Goal: Transaction & Acquisition: Subscribe to service/newsletter

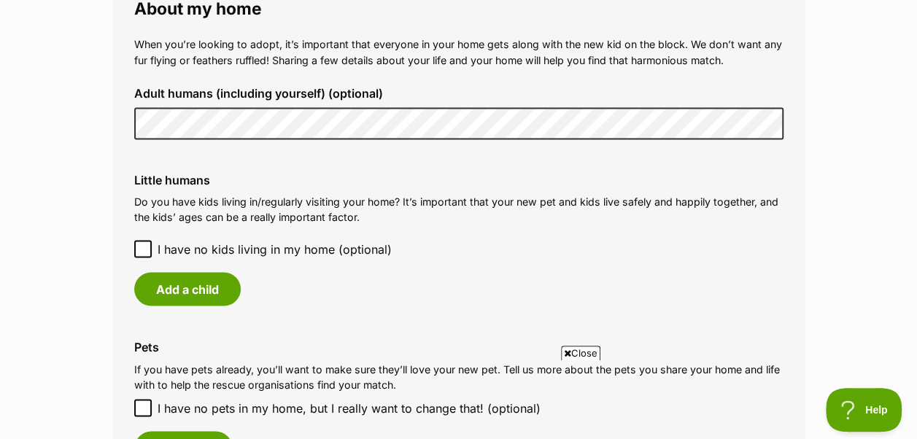
scroll to position [1139, 0]
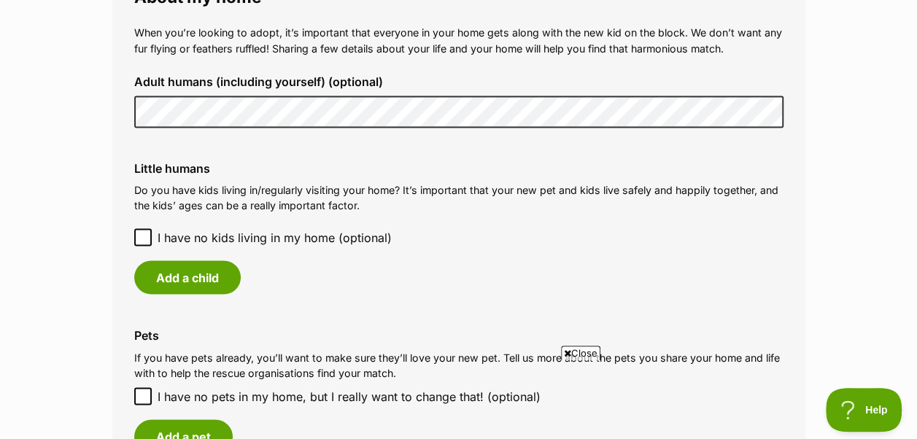
click at [140, 232] on icon at bounding box center [143, 237] width 10 height 10
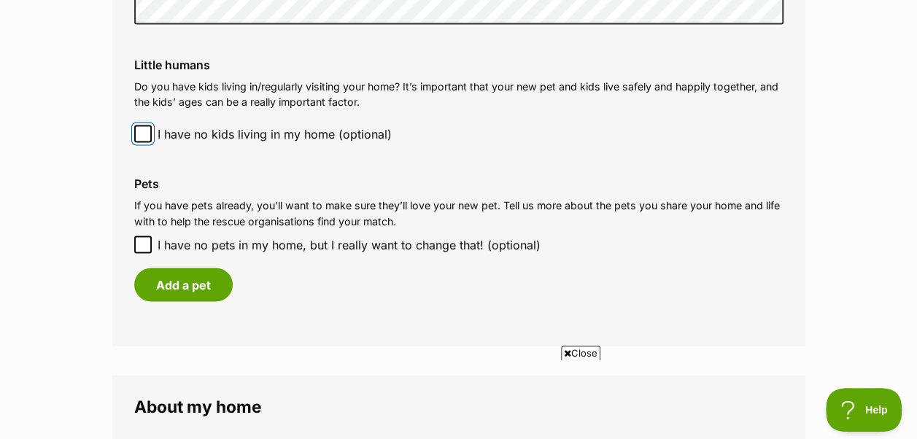
scroll to position [1244, 0]
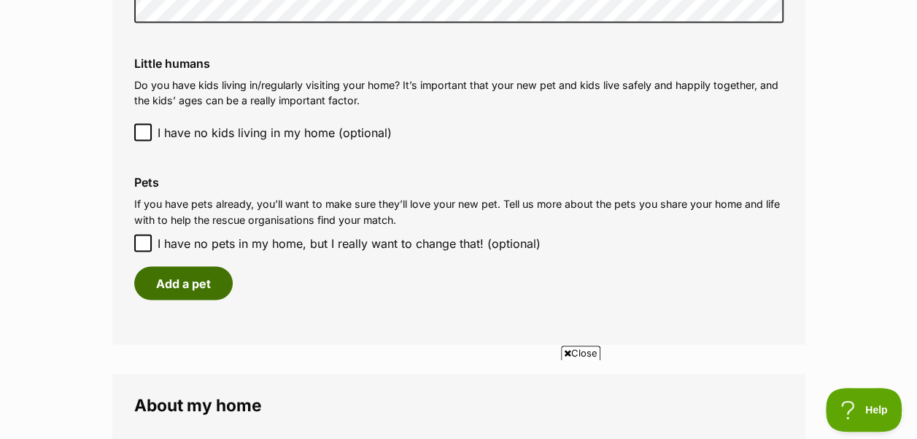
click at [185, 266] on button "Add a pet" at bounding box center [183, 283] width 98 height 34
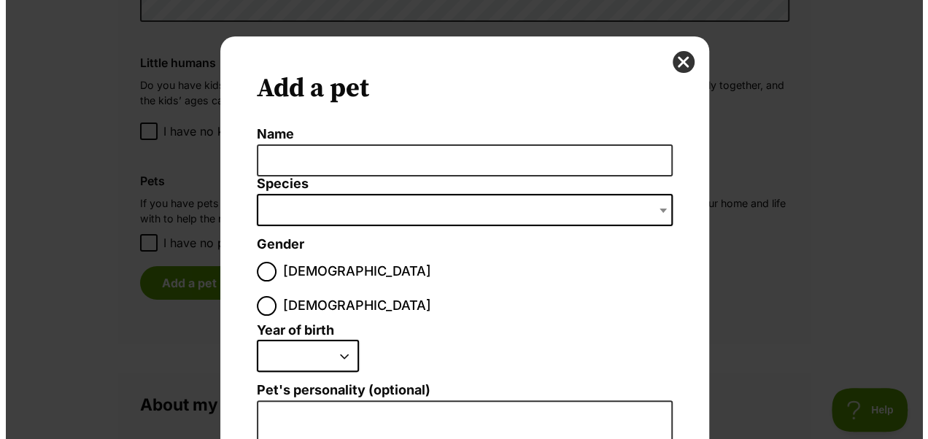
scroll to position [0, 0]
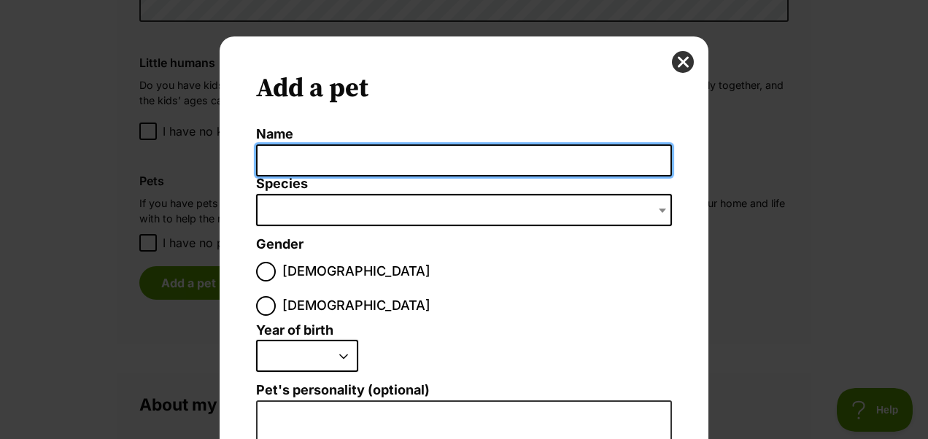
click at [306, 166] on input "Name" at bounding box center [464, 160] width 416 height 33
type input "Chloe"
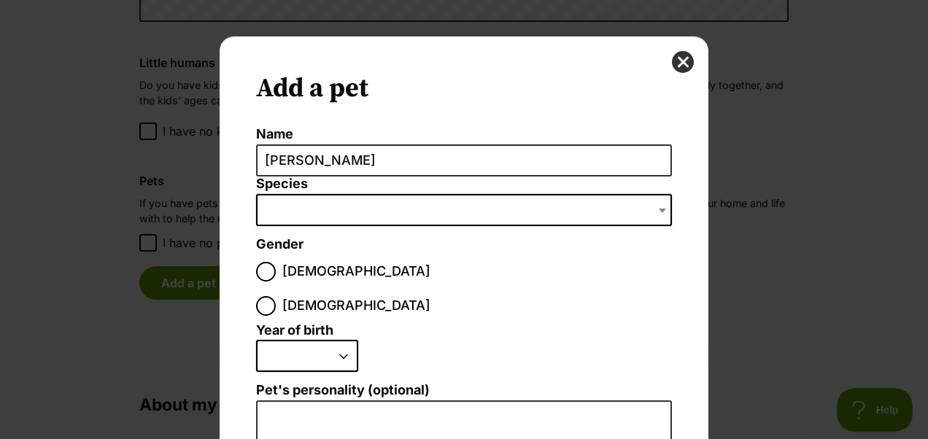
click at [286, 215] on span "Dialog Window - Close (Press escape to close)" at bounding box center [464, 210] width 416 height 32
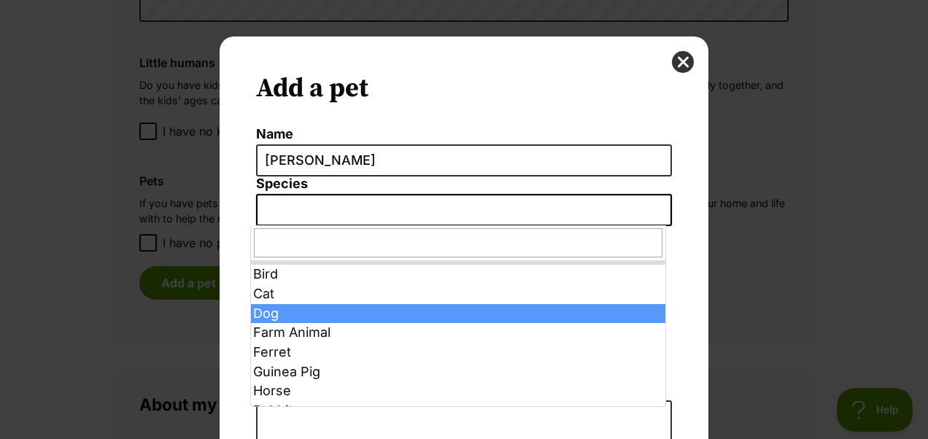
select select "1"
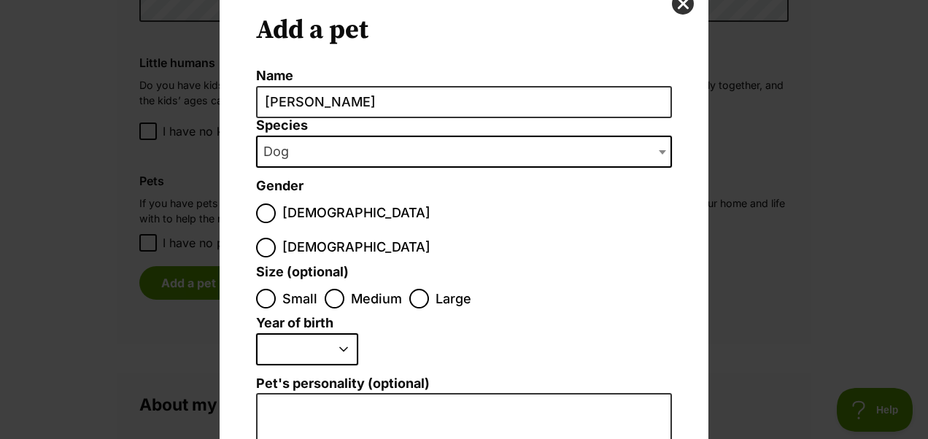
scroll to position [59, 0]
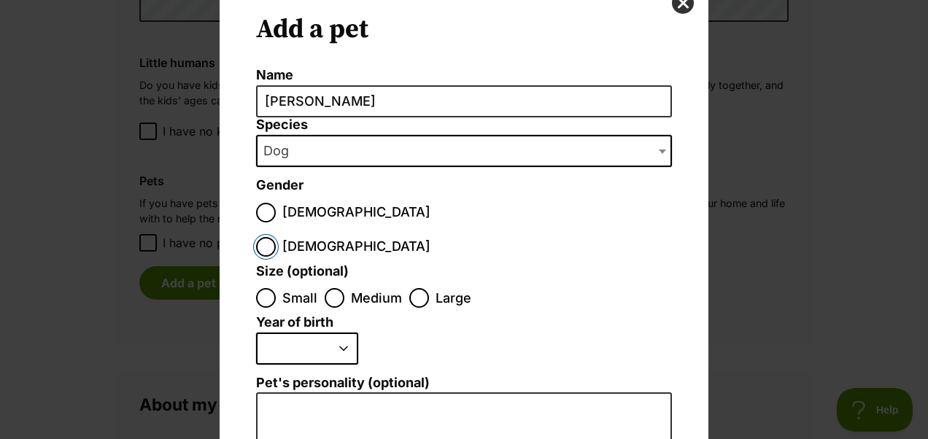
click at [276, 237] on input "Female" at bounding box center [266, 247] width 20 height 20
radio input "true"
click at [259, 288] on input "Small" at bounding box center [266, 298] width 20 height 20
radio input "true"
click at [321, 333] on select "2025 2024 2023 2022 2021 2020 2019 2018 2017 2016 2015 2014 2013 2012 2011 2010…" at bounding box center [307, 349] width 102 height 32
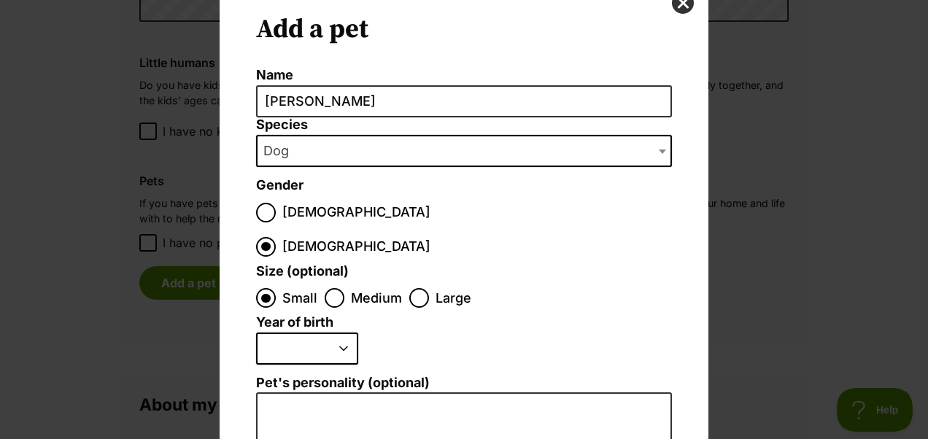
scroll to position [0, 0]
select select "2020"
click at [256, 333] on select "2025 2024 2023 2022 2021 2020 2019 2018 2017 2016 2015 2014 2013 2012 2011 2010…" at bounding box center [307, 349] width 102 height 32
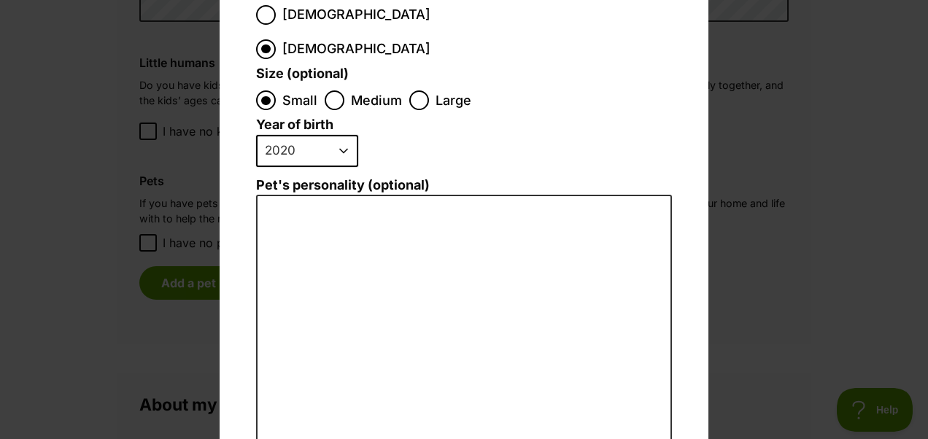
scroll to position [270, 0]
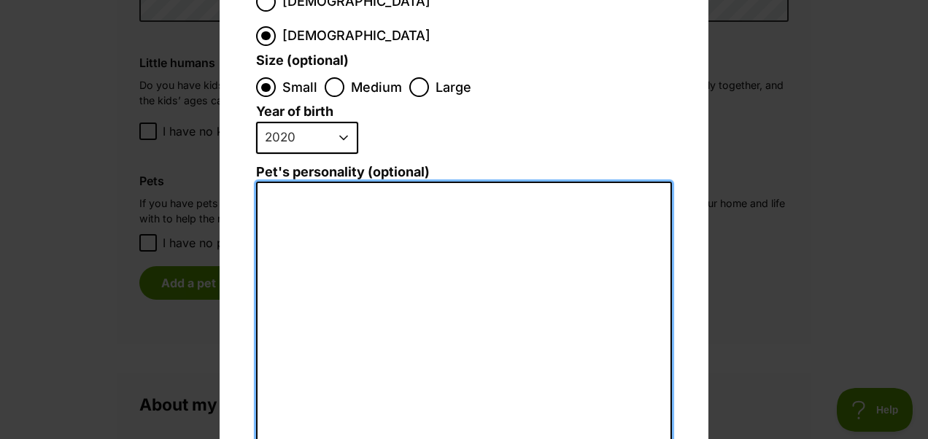
click at [333, 182] on textarea "Pet's personality (optional)" at bounding box center [464, 341] width 416 height 319
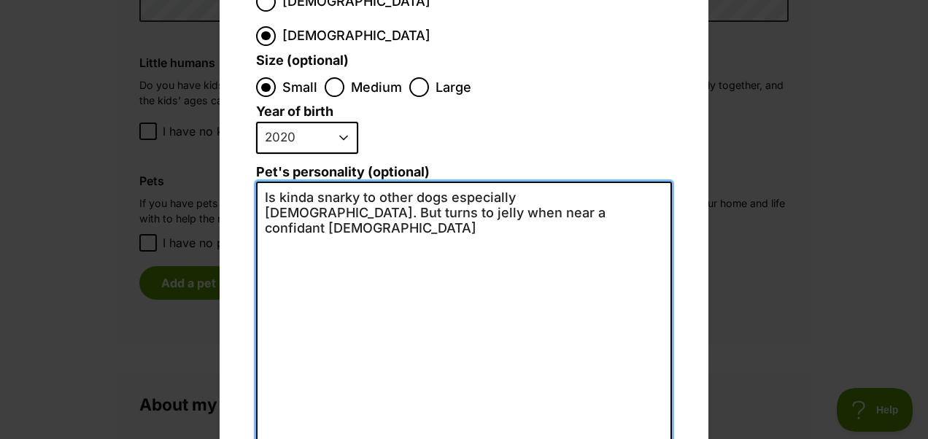
scroll to position [392, 0]
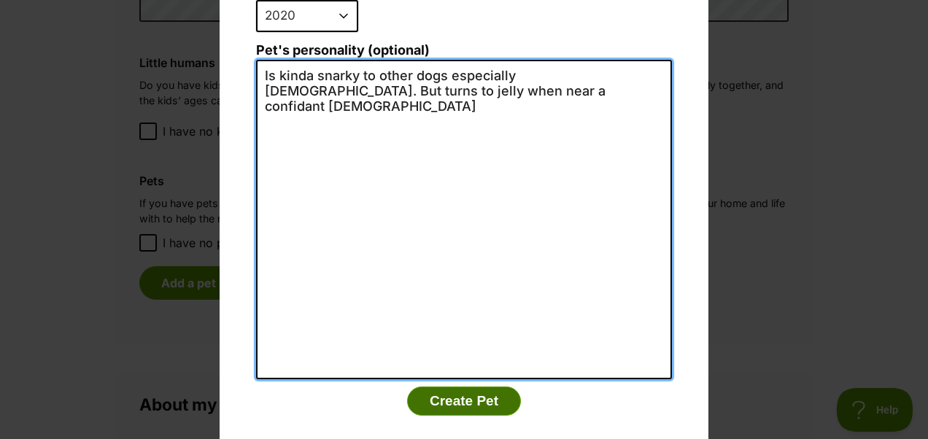
type textarea "Is kinda snarky to other dogs especially females. But turns to jelly when near …"
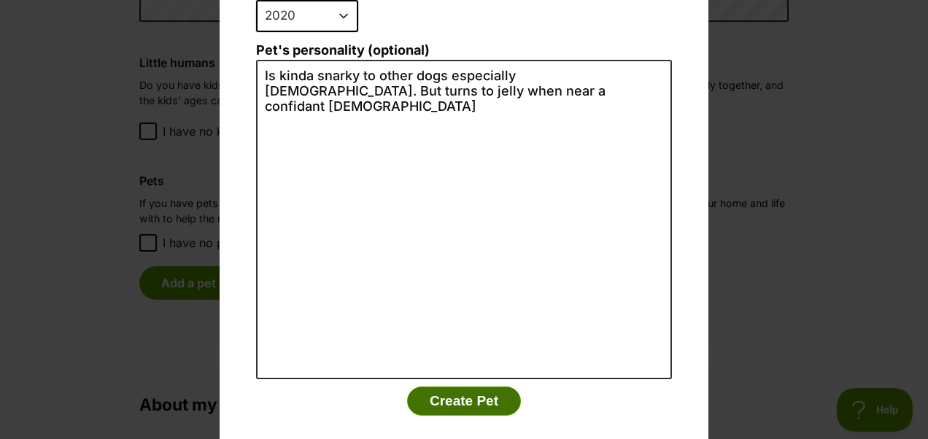
click at [478, 387] on button "Create Pet" at bounding box center [464, 401] width 114 height 29
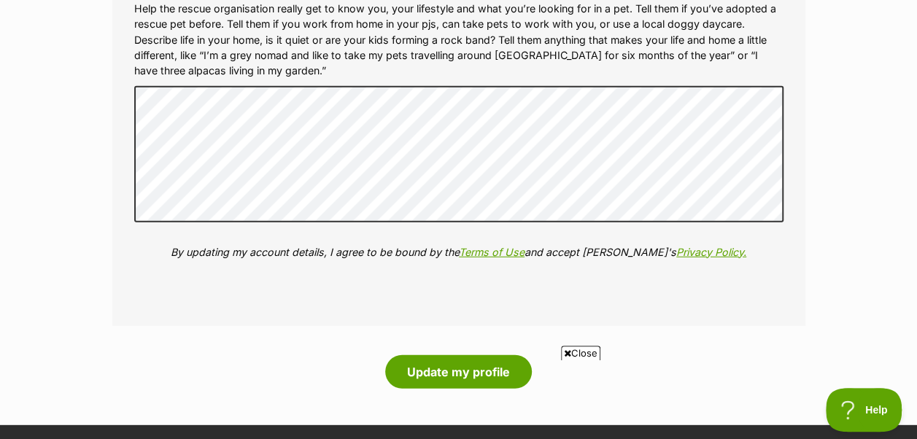
scroll to position [1837, 0]
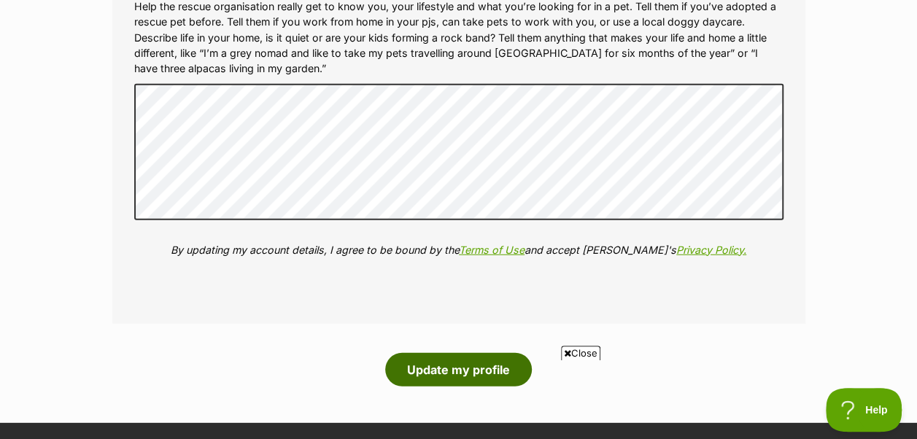
click at [473, 353] on button "Update my profile" at bounding box center [458, 370] width 147 height 34
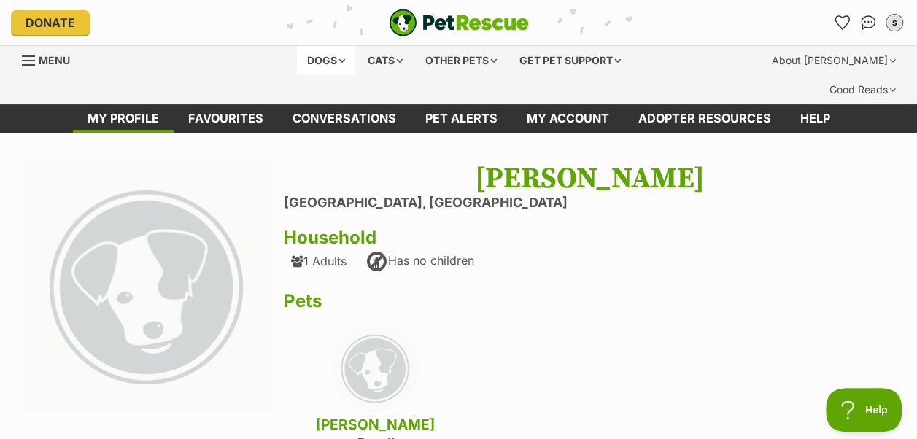
click at [342, 62] on div "Dogs" at bounding box center [326, 60] width 58 height 29
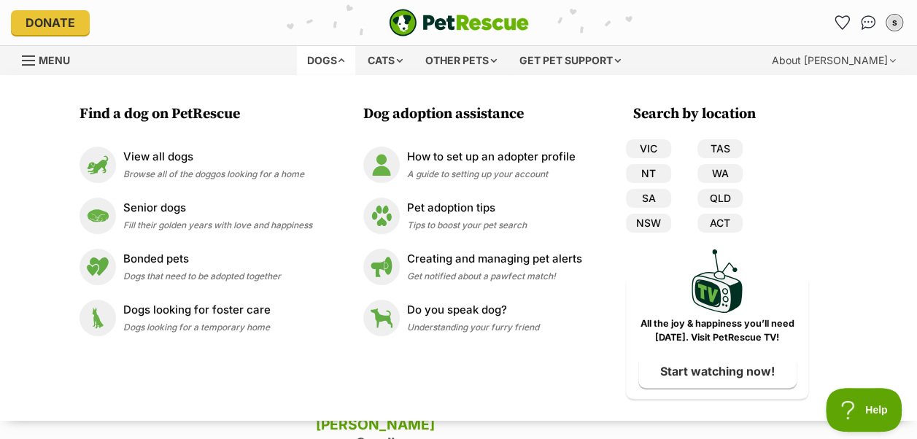
click at [19, 66] on div "Dogs Find a dog on PetRescue View all dogs Browse all of the doggos looking for…" at bounding box center [458, 75] width 917 height 58
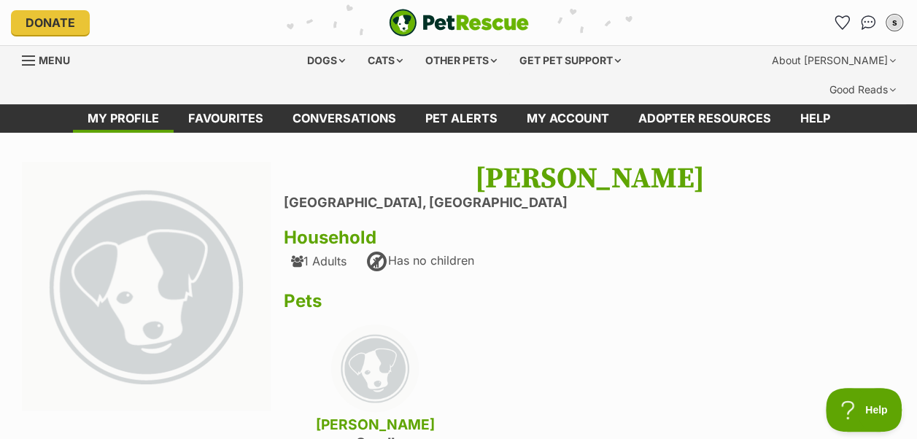
click at [30, 60] on span "Menu" at bounding box center [28, 60] width 13 height 1
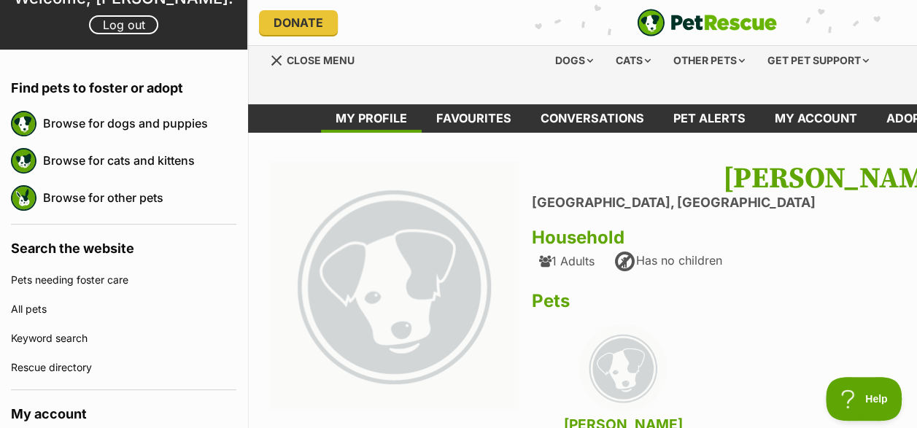
scroll to position [96, 0]
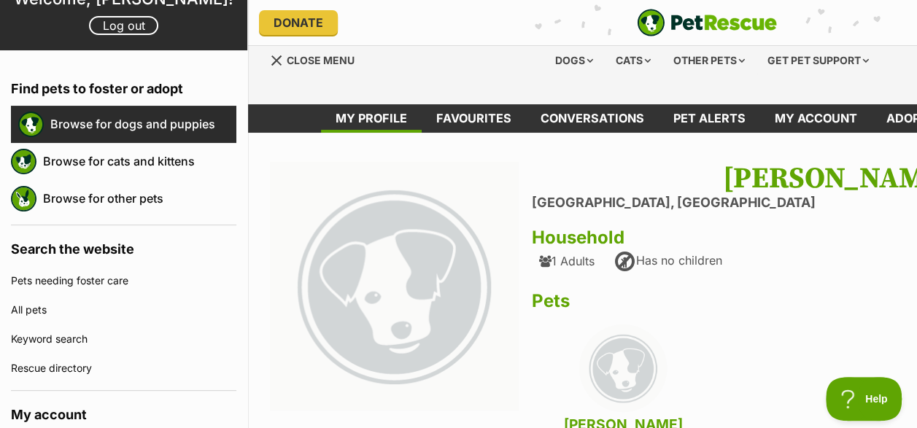
click at [185, 124] on link "Browse for dogs and puppies" at bounding box center [143, 124] width 186 height 31
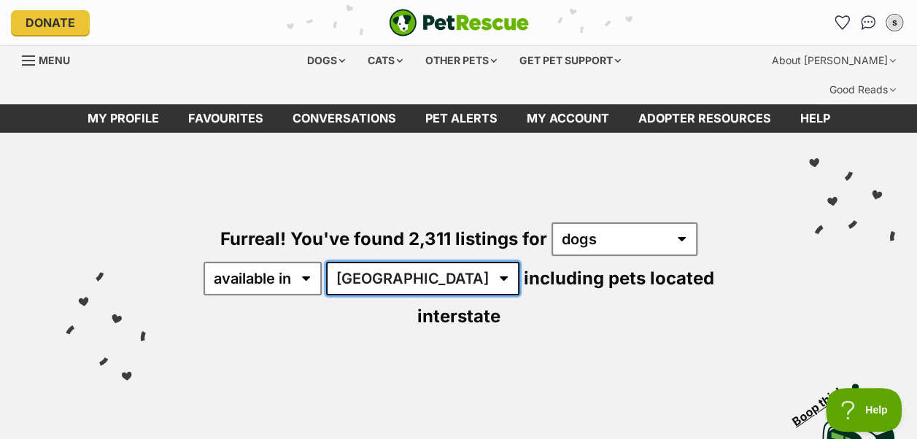
click at [404, 262] on select "Australia ACT NSW NT QLD SA TAS VIC WA" at bounding box center [422, 279] width 193 height 34
select select "QLD"
click at [328, 262] on select "Australia ACT NSW NT QLD SA TAS VIC WA" at bounding box center [422, 279] width 193 height 34
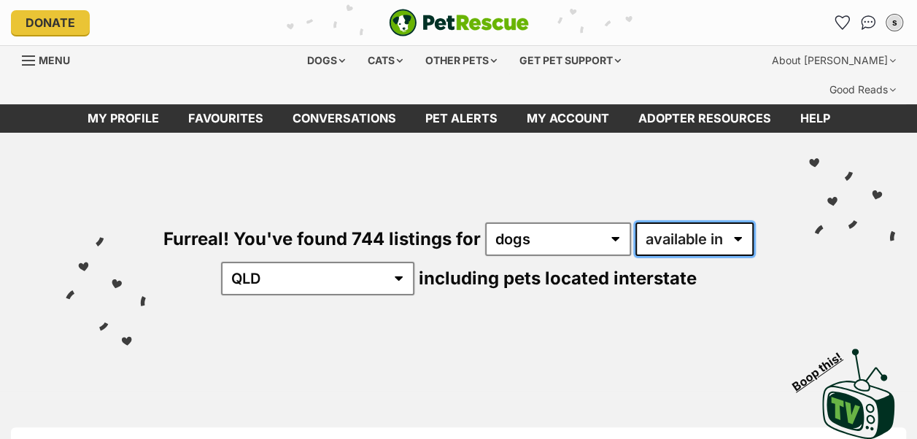
click at [635, 252] on select "available in located in" at bounding box center [694, 239] width 118 height 34
select select "disabled"
click at [635, 232] on select "available in located in" at bounding box center [694, 239] width 118 height 34
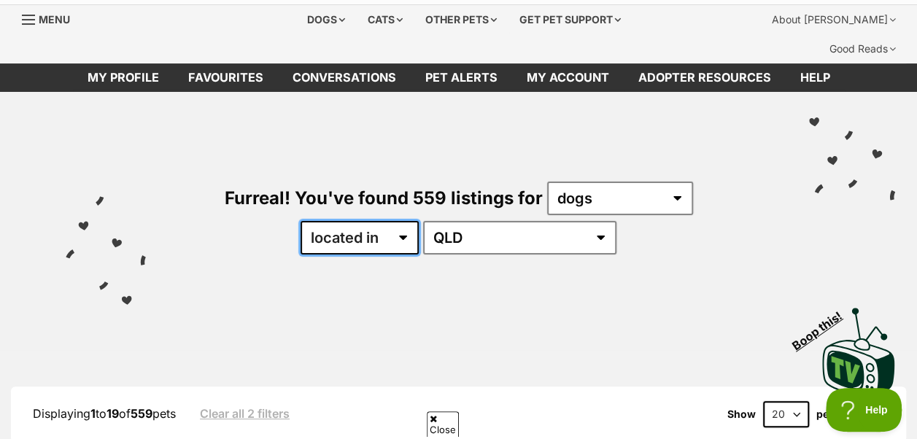
click at [398, 221] on select "available in located in" at bounding box center [360, 238] width 118 height 34
select select "enabled"
click at [344, 221] on select "available in located in" at bounding box center [360, 238] width 118 height 34
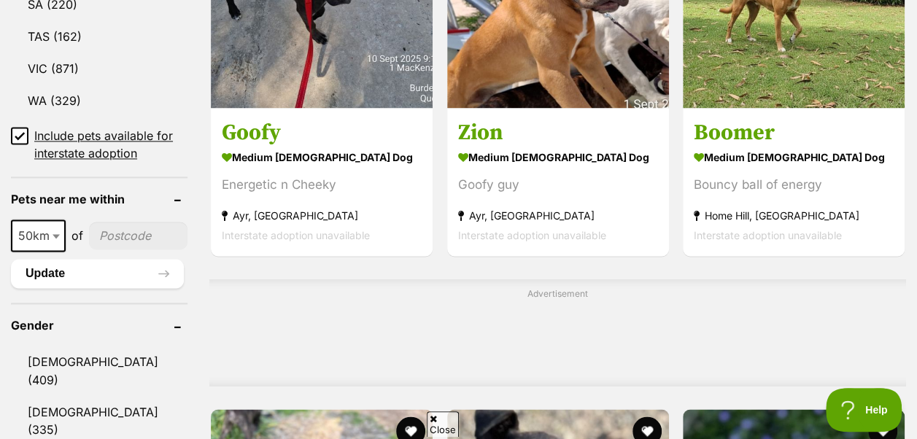
scroll to position [1004, 0]
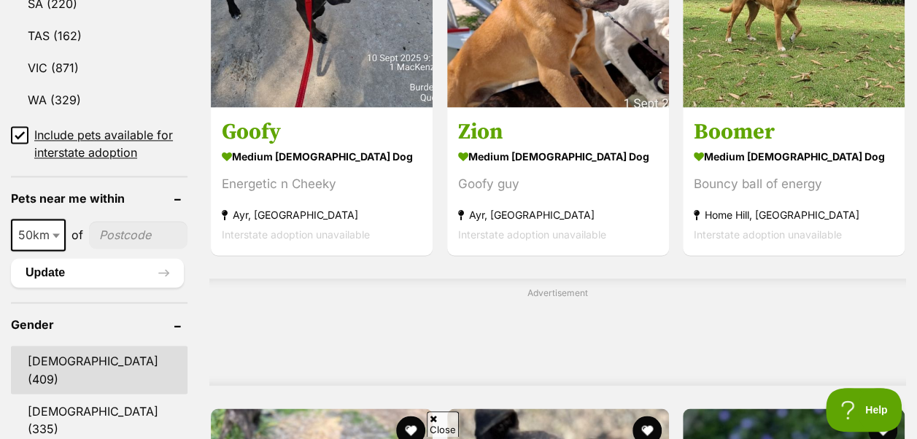
click at [63, 346] on link "[DEMOGRAPHIC_DATA] (409)" at bounding box center [99, 370] width 177 height 48
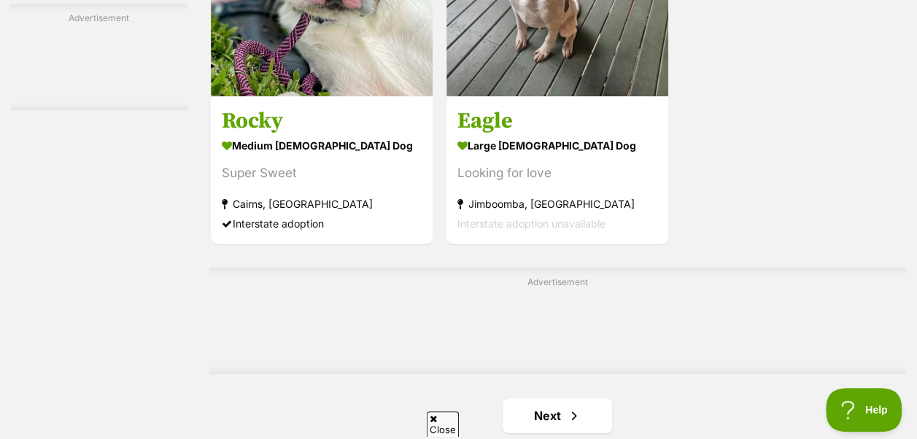
scroll to position [3247, 0]
click at [553, 398] on link "Next" at bounding box center [557, 415] width 109 height 35
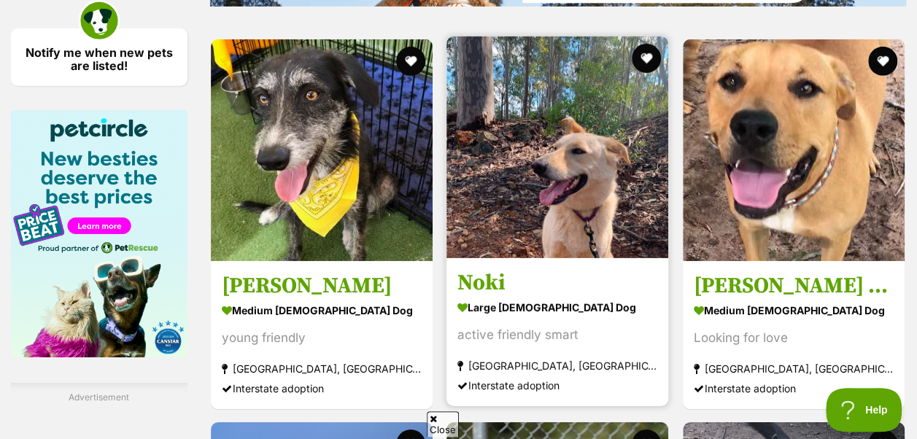
scroll to position [2312, 0]
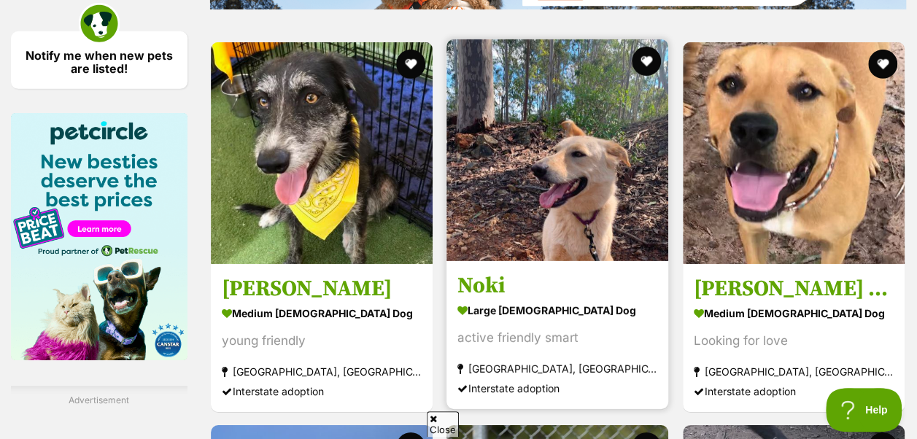
click at [604, 142] on img at bounding box center [557, 150] width 222 height 222
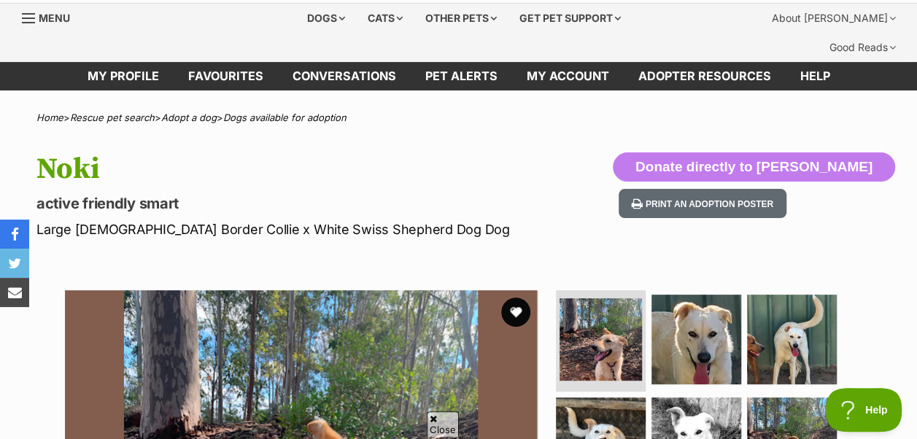
scroll to position [42, 0]
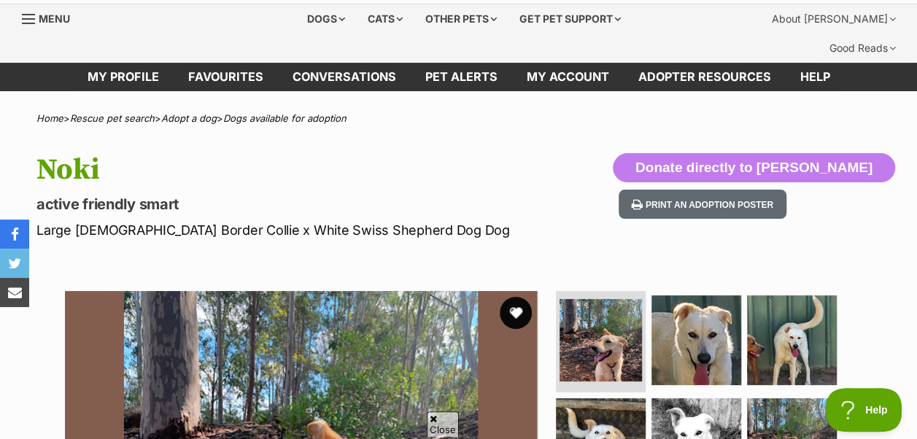
click at [511, 297] on button "favourite" at bounding box center [516, 313] width 32 height 32
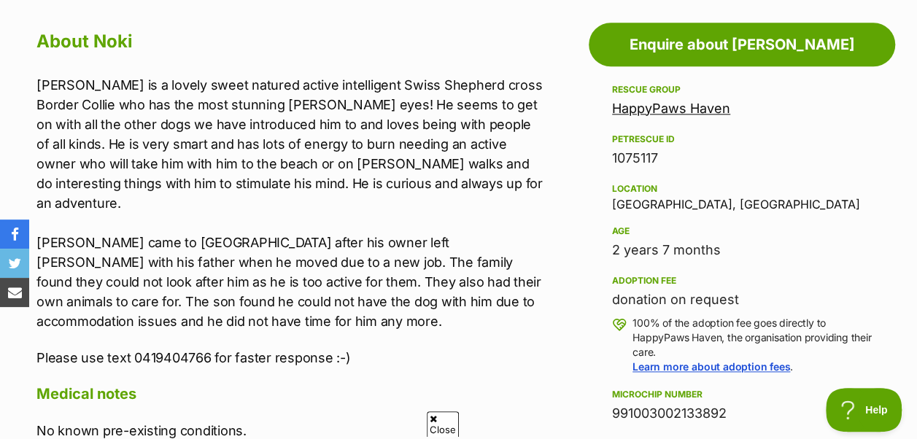
scroll to position [845, 0]
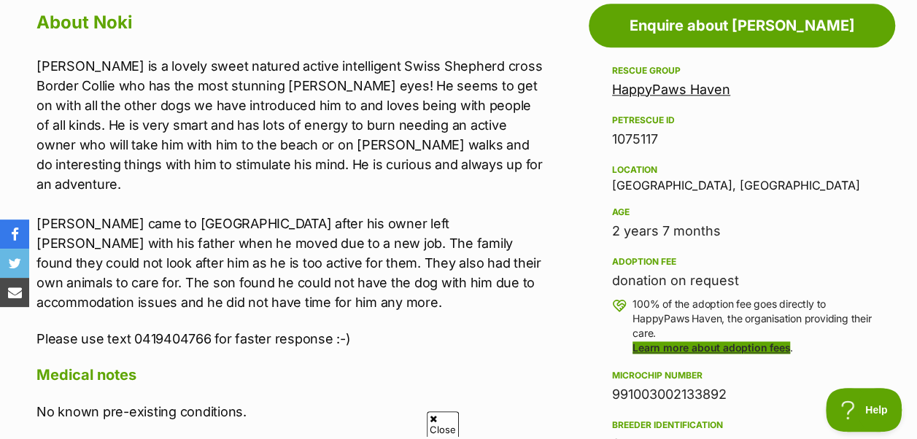
click at [681, 341] on link "Learn more about adoption fees" at bounding box center [711, 347] width 158 height 12
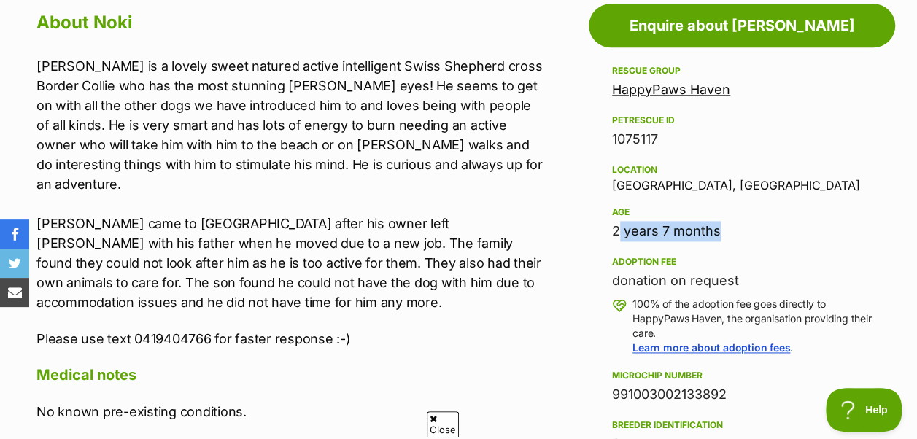
drag, startPoint x: 610, startPoint y: 204, endPoint x: 712, endPoint y: 202, distance: 102.1
click at [712, 202] on aside "Rescue group HappyPaws Haven PetRescue ID 1075117 Location Eatonsville, NSW Age…" at bounding box center [742, 433] width 306 height 743
click at [508, 264] on div "Noki is a lovely sweet natured active intelligent Swiss Shepherd cross Border C…" at bounding box center [290, 202] width 509 height 292
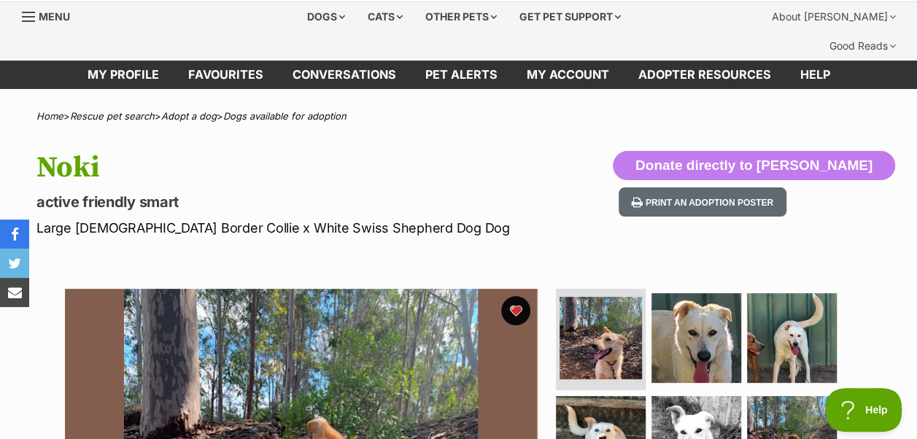
scroll to position [0, 0]
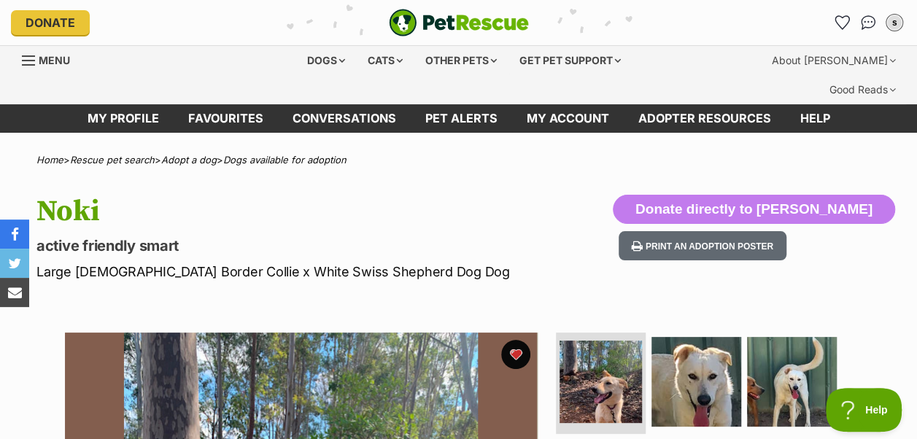
click at [177, 15] on div "Donate" at bounding box center [160, 22] width 298 height 25
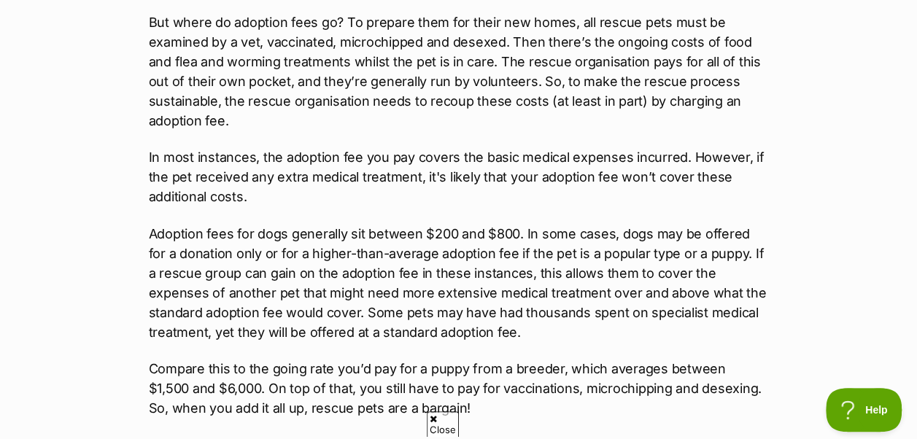
scroll to position [942, 0]
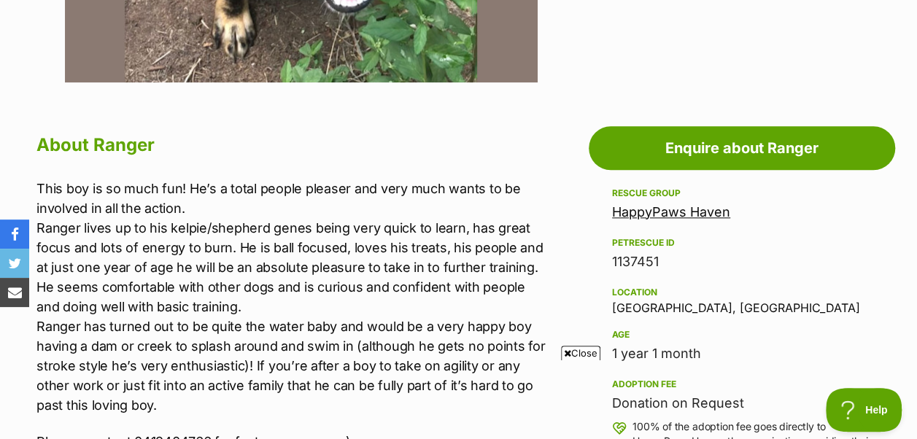
scroll to position [722, 0]
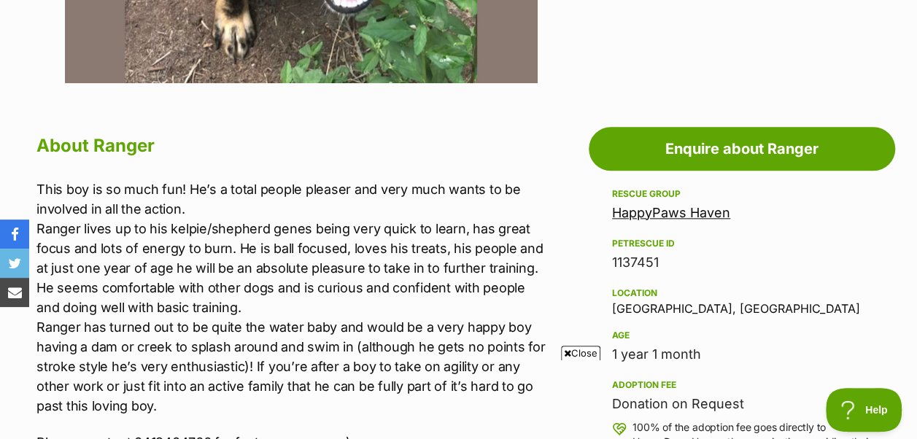
click at [538, 200] on p "This boy is so much fun! He’s a total people pleaser and very much wants to be …" at bounding box center [290, 297] width 509 height 236
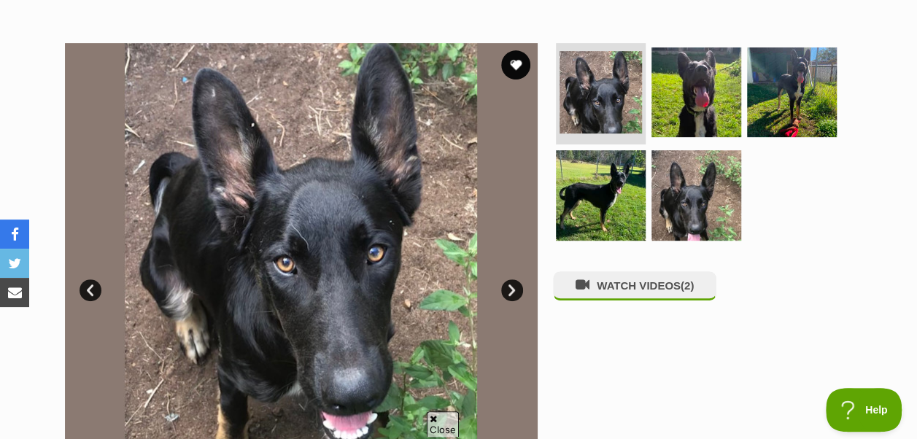
scroll to position [0, 0]
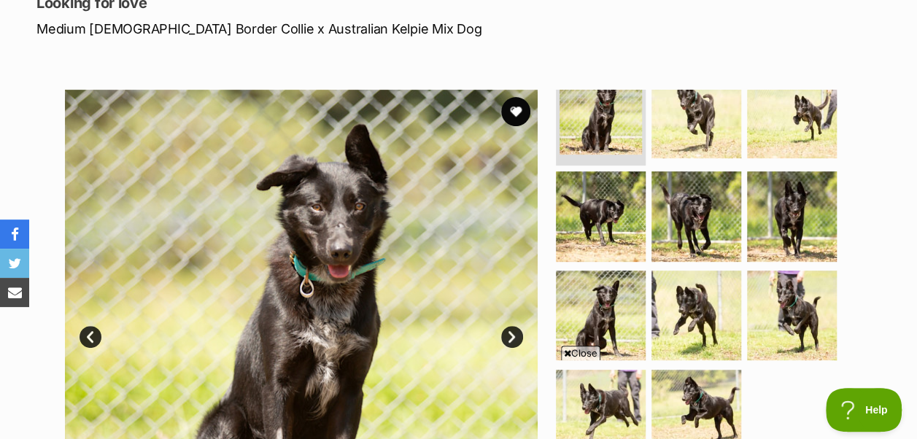
scroll to position [244, 0]
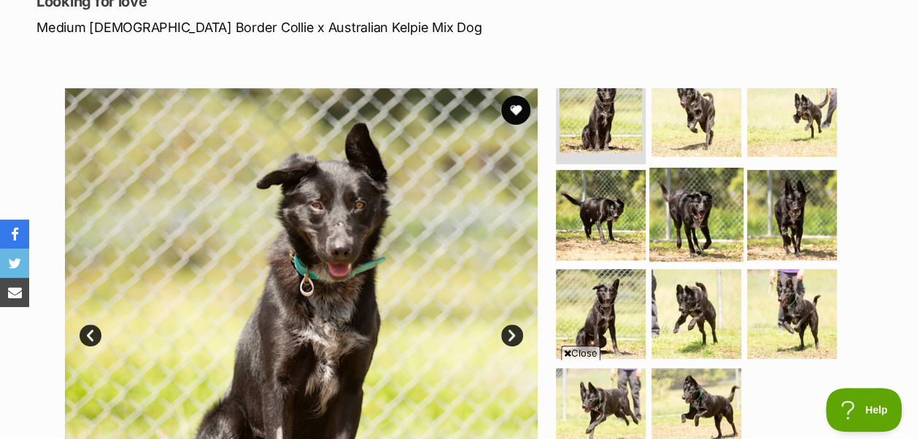
click at [706, 182] on img at bounding box center [696, 215] width 94 height 94
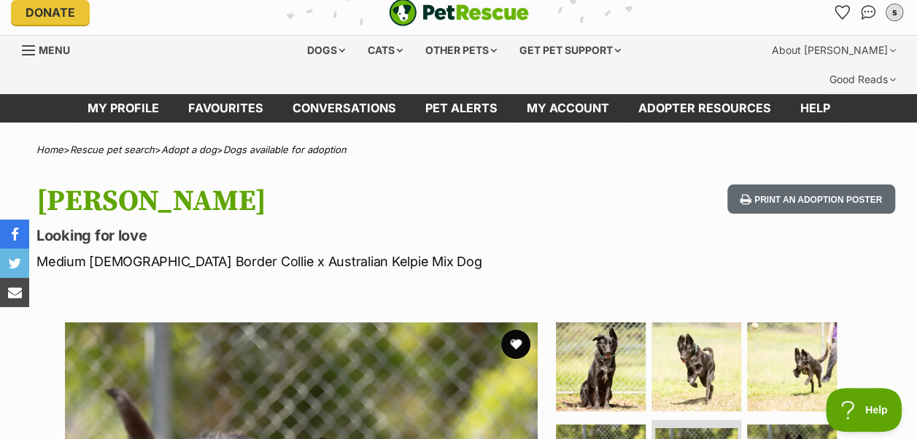
scroll to position [0, 0]
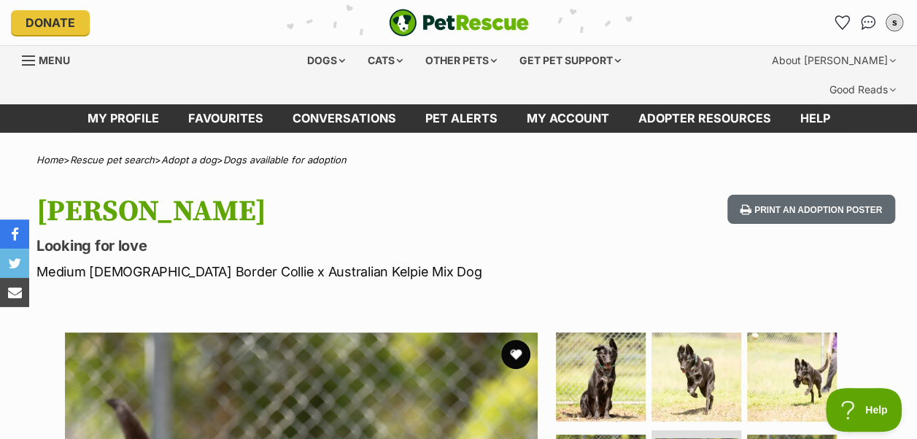
click at [23, 56] on div "Menu" at bounding box center [29, 61] width 15 height 12
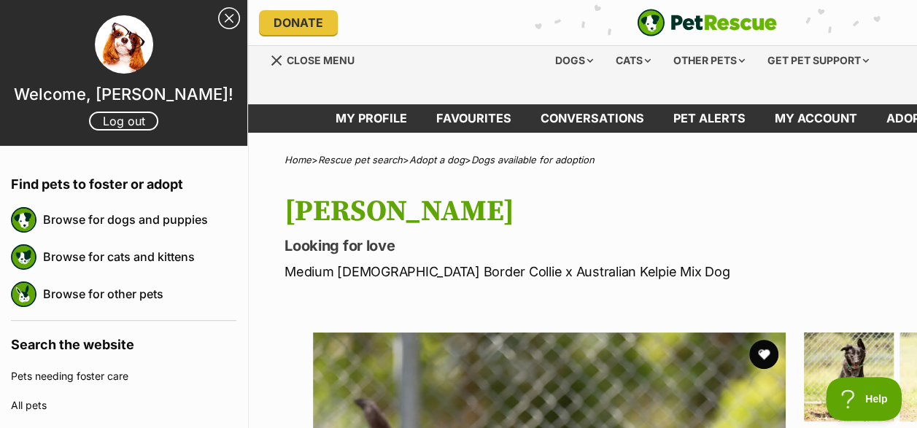
click at [276, 46] on link "Close menu" at bounding box center [317, 59] width 95 height 26
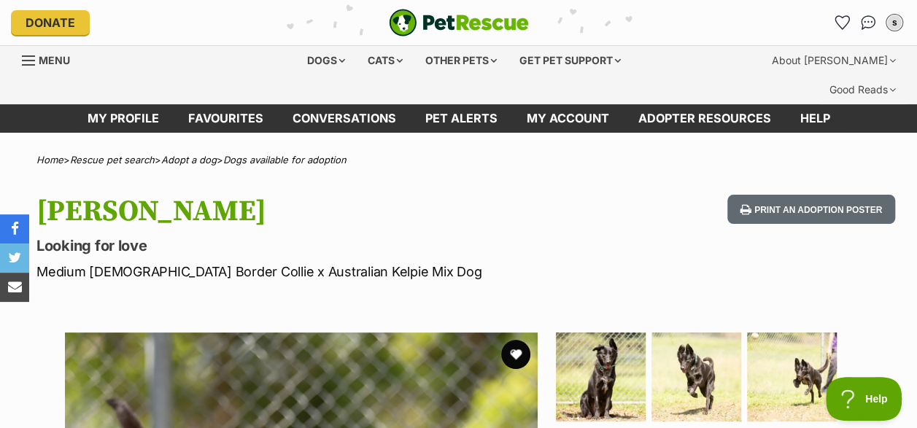
click at [277, 58] on div "Dogs Find a dog on PetRescue View all dogs Browse all of the doggos looking for…" at bounding box center [458, 75] width 917 height 58
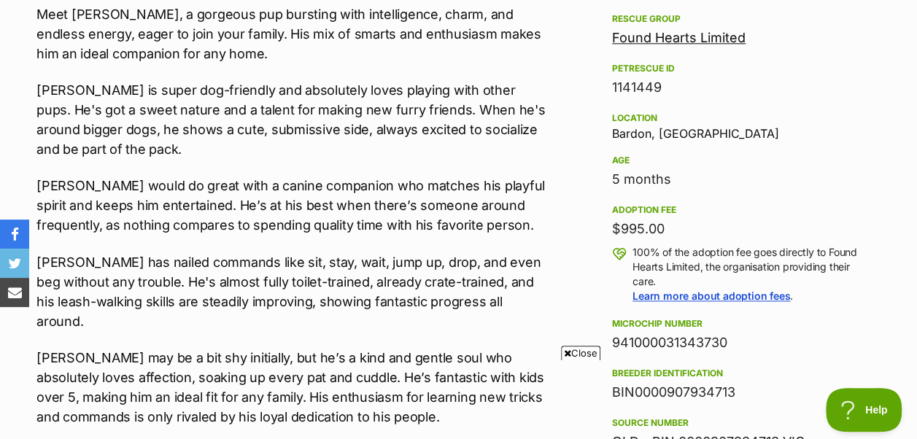
drag, startPoint x: 672, startPoint y: 195, endPoint x: 559, endPoint y: 201, distance: 112.4
drag, startPoint x: 559, startPoint y: 201, endPoint x: 484, endPoint y: 132, distance: 102.3
click at [484, 132] on div "Meet [PERSON_NAME], a gorgeous pup bursting with intelligence, charm, and endle…" at bounding box center [290, 263] width 509 height 519
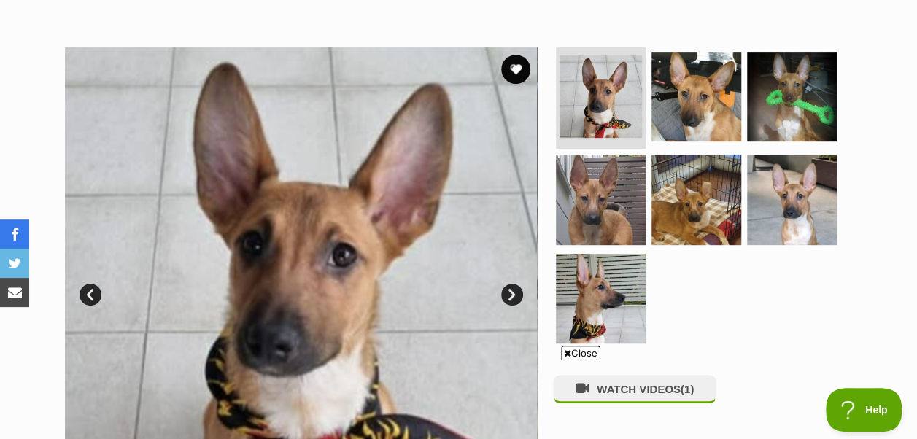
scroll to position [313, 0]
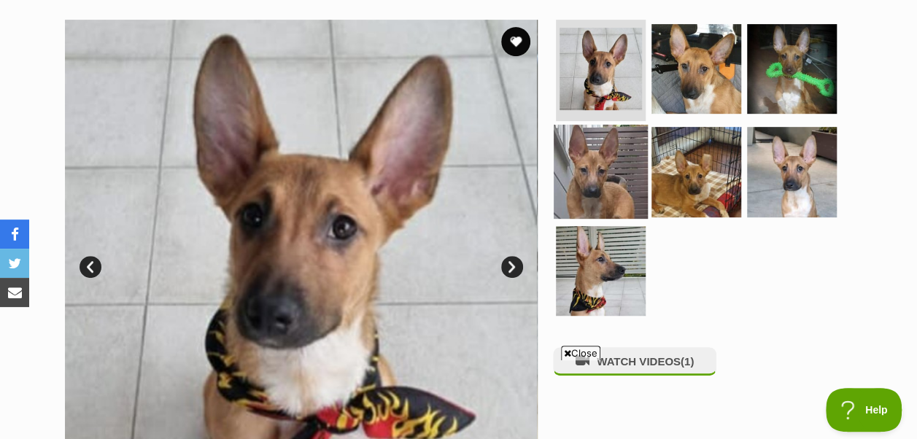
click at [622, 125] on img at bounding box center [601, 172] width 94 height 94
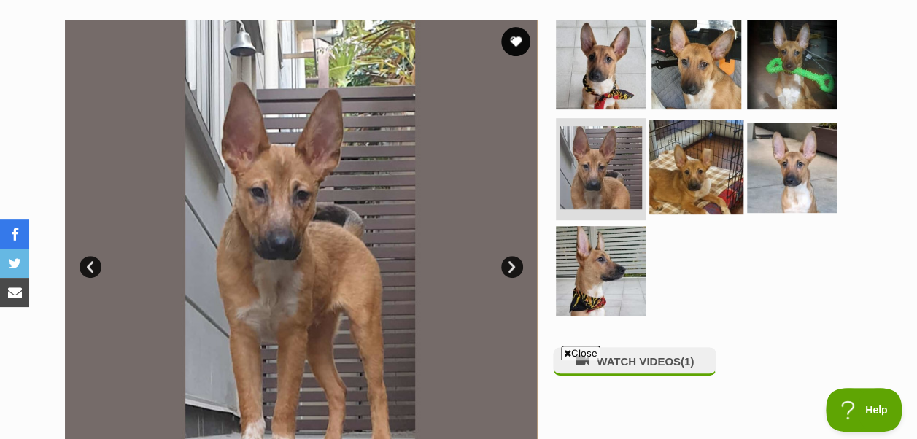
click at [725, 134] on img at bounding box center [696, 167] width 94 height 94
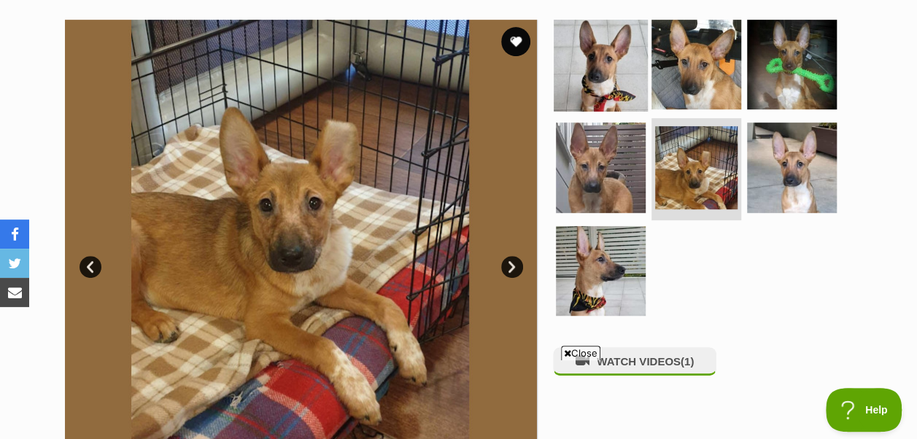
click at [581, 69] on img at bounding box center [601, 64] width 94 height 94
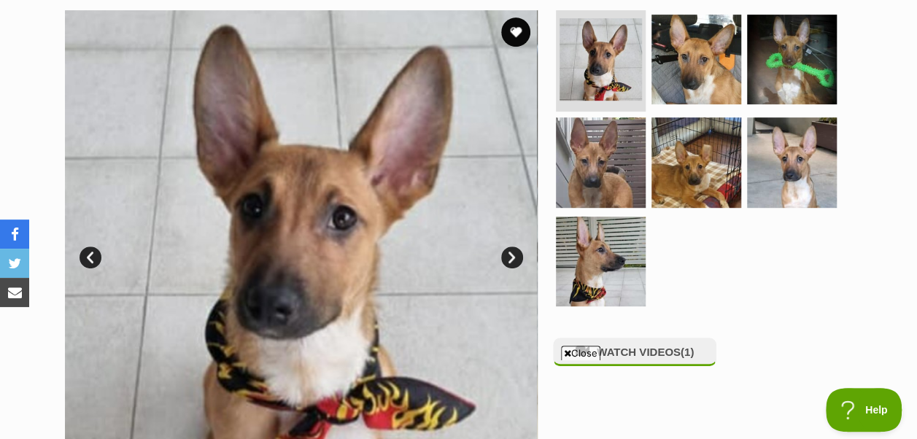
scroll to position [323, 0]
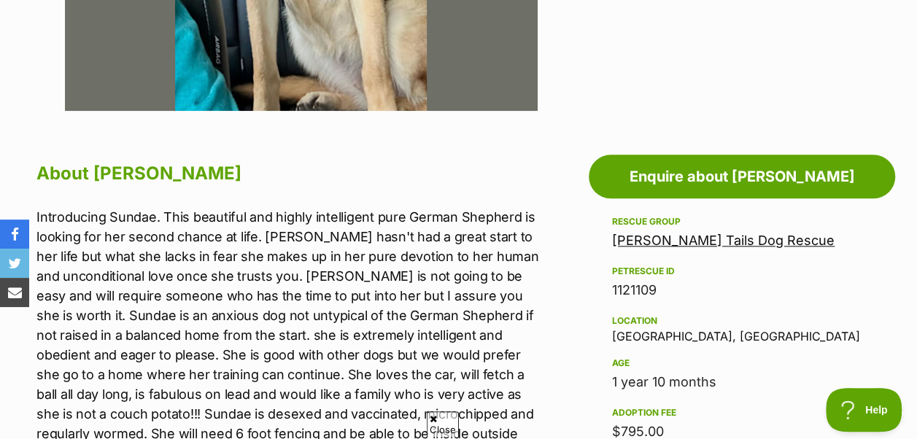
click at [287, 219] on p "Introducing Sundae. This beautiful and highly intelligent pure German Shepherd …" at bounding box center [290, 335] width 509 height 256
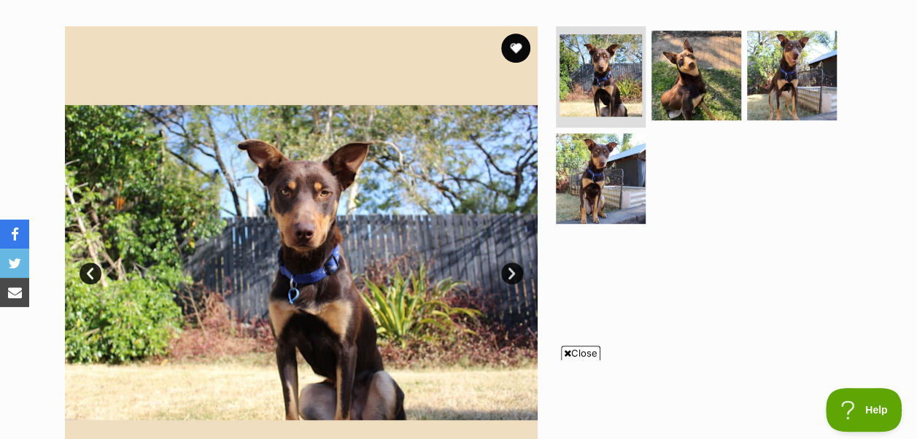
scroll to position [312, 0]
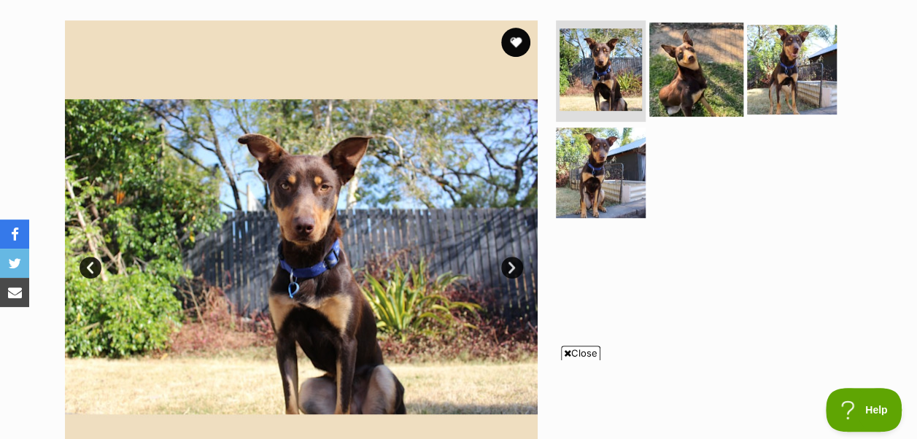
click at [692, 33] on img at bounding box center [696, 69] width 94 height 94
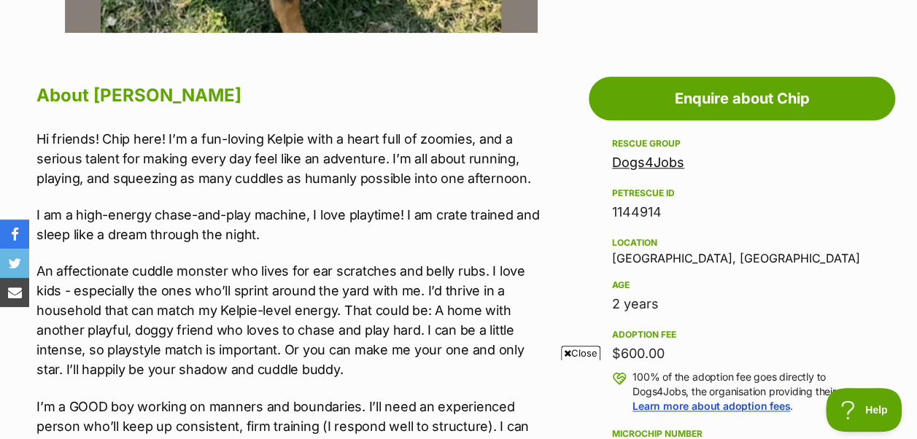
scroll to position [786, 0]
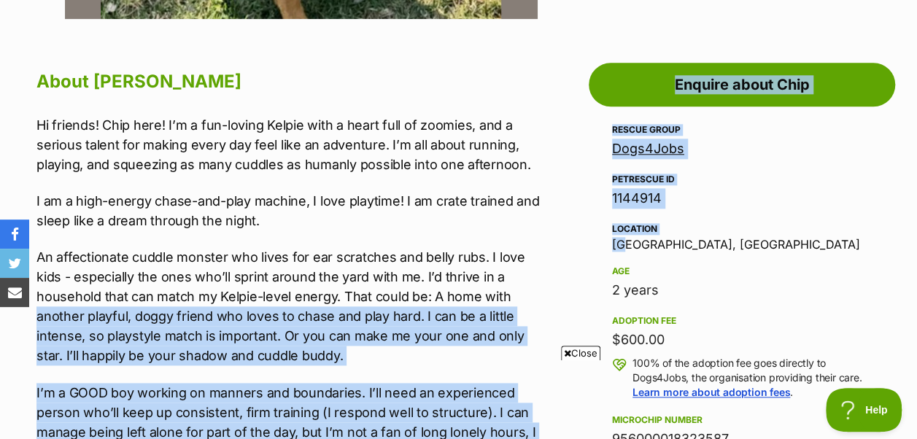
drag, startPoint x: 552, startPoint y: 276, endPoint x: 619, endPoint y: 216, distance: 89.3
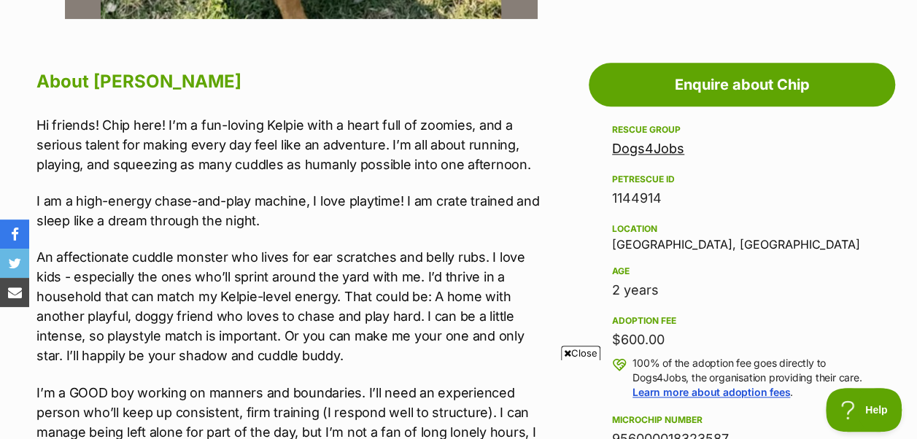
click at [619, 220] on div "Location [GEOGRAPHIC_DATA], [GEOGRAPHIC_DATA]" at bounding box center [742, 235] width 260 height 31
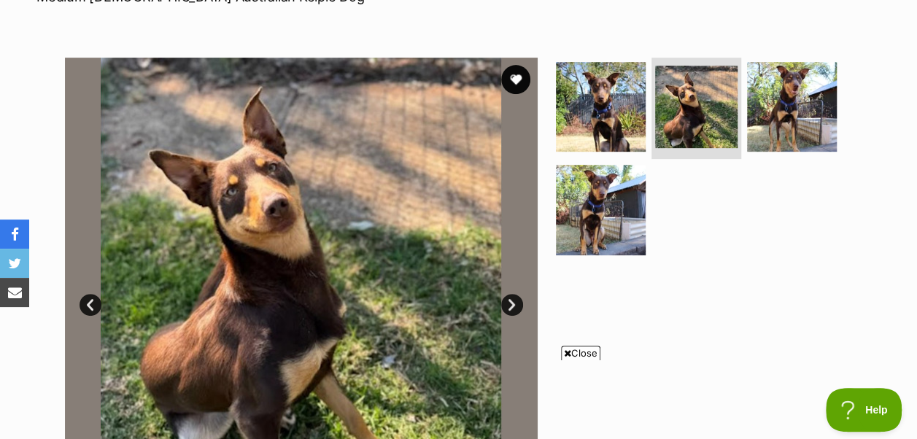
scroll to position [276, 0]
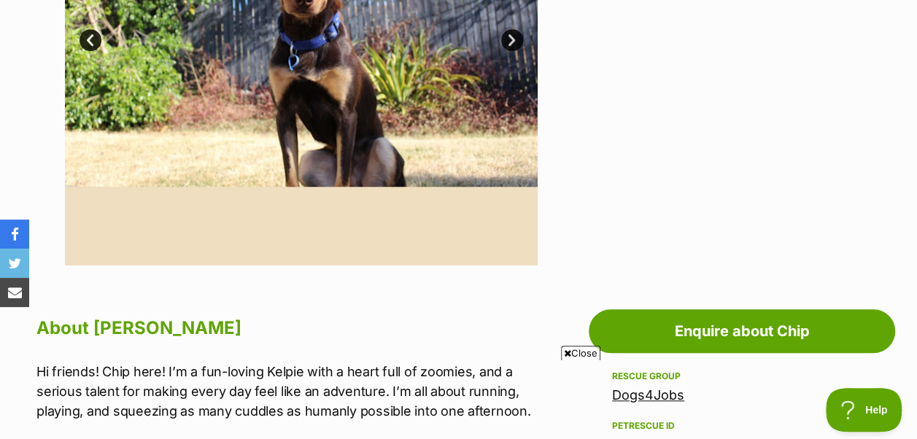
scroll to position [515, 0]
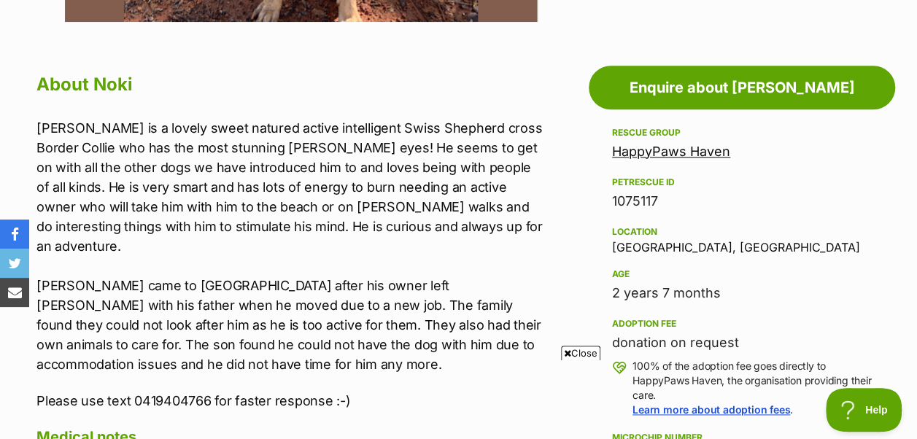
scroll to position [784, 0]
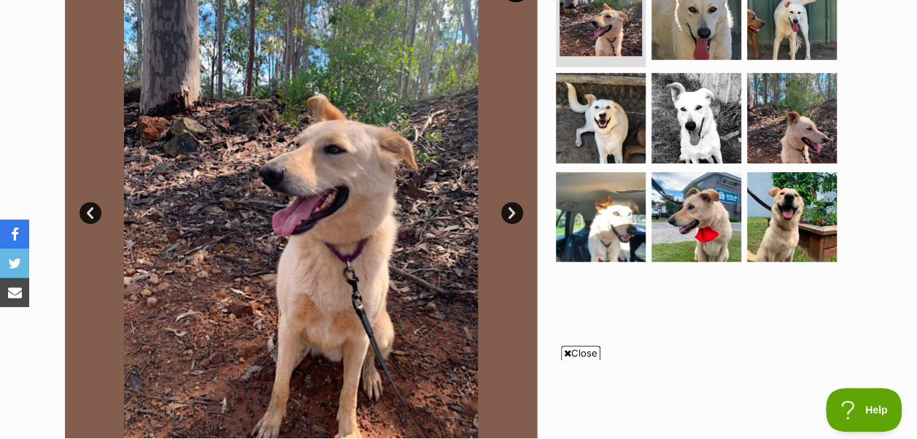
scroll to position [486, 0]
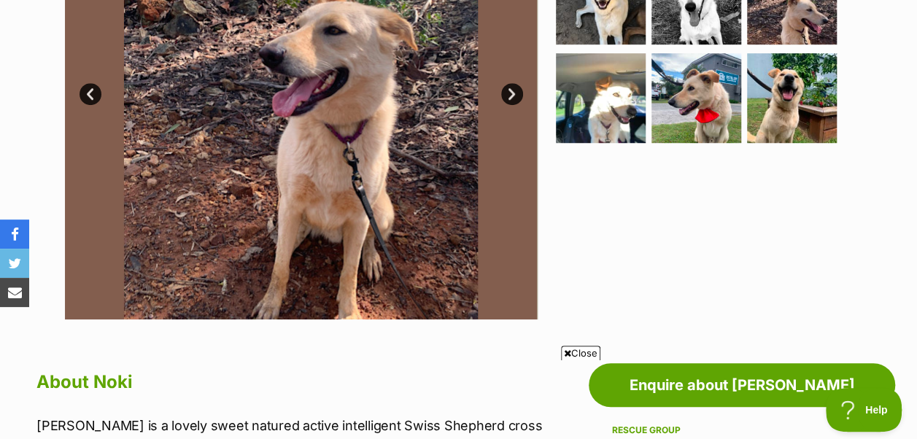
click at [574, 348] on span "Close" at bounding box center [580, 353] width 39 height 15
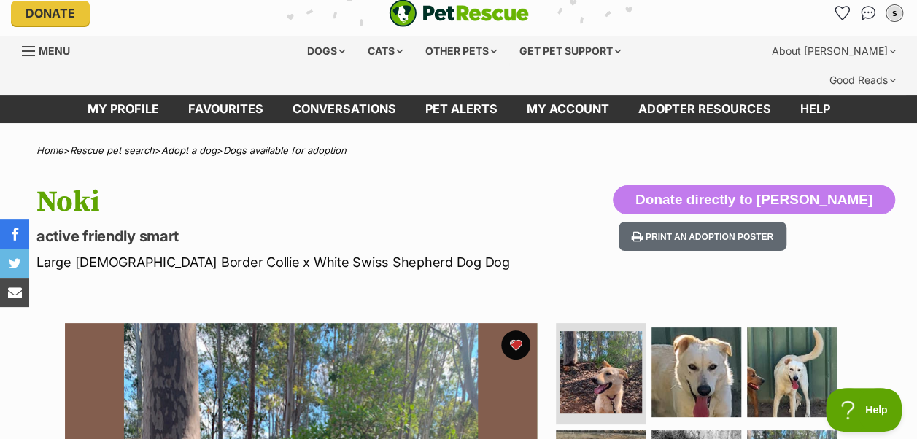
scroll to position [7, 0]
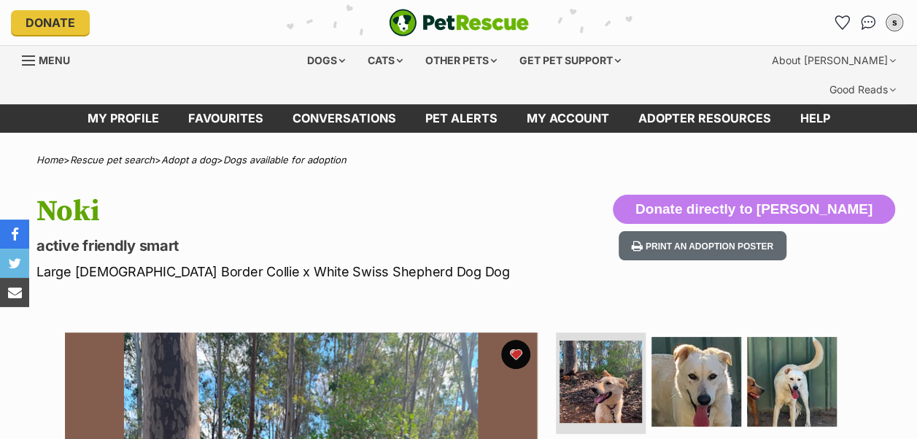
click at [23, 53] on link "Menu" at bounding box center [51, 59] width 58 height 26
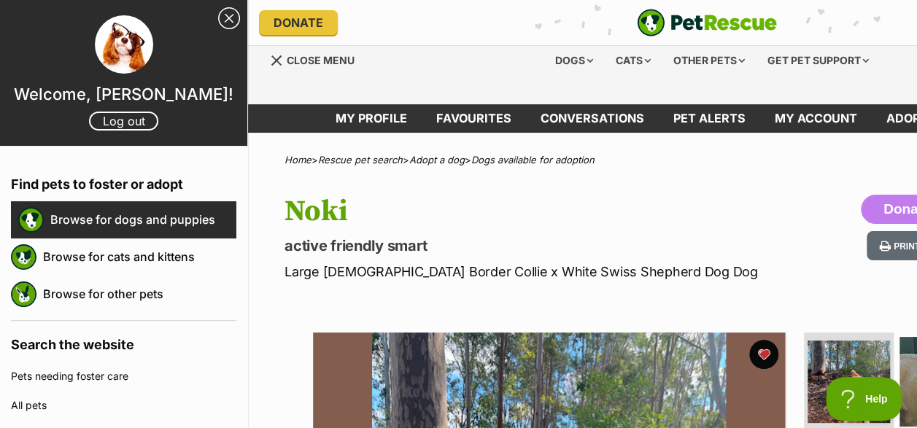
click at [104, 222] on link "Browse for dogs and puppies" at bounding box center [143, 219] width 186 height 31
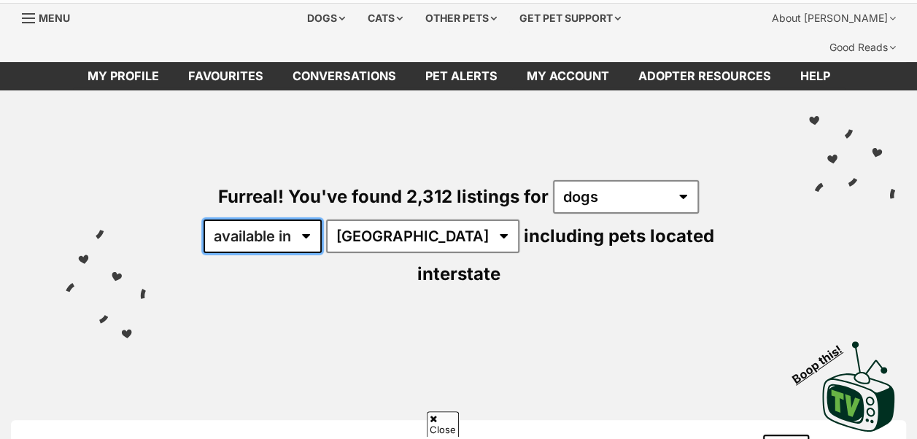
click at [298, 220] on select "available in located in" at bounding box center [263, 237] width 118 height 34
select select "disabled"
click at [204, 220] on select "available in located in" at bounding box center [263, 237] width 118 height 34
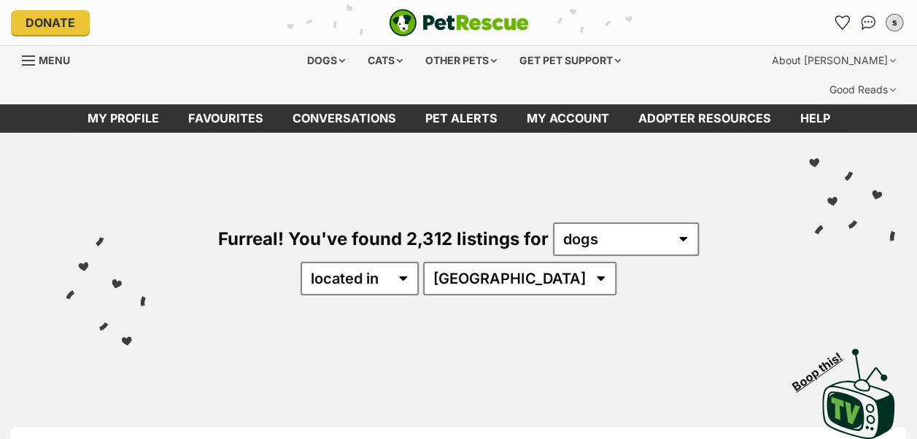
select select "QLD"
click at [468, 262] on select "[GEOGRAPHIC_DATA] [GEOGRAPHIC_DATA] [GEOGRAPHIC_DATA] [GEOGRAPHIC_DATA] SA [GEO…" at bounding box center [519, 279] width 193 height 34
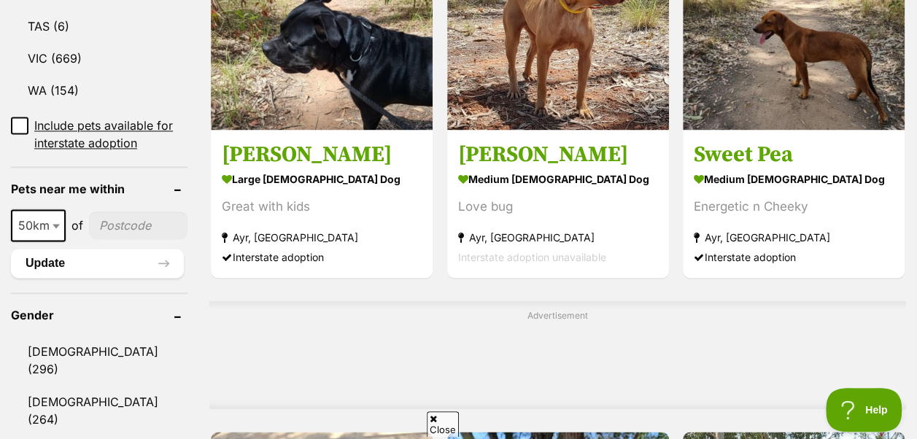
scroll to position [983, 0]
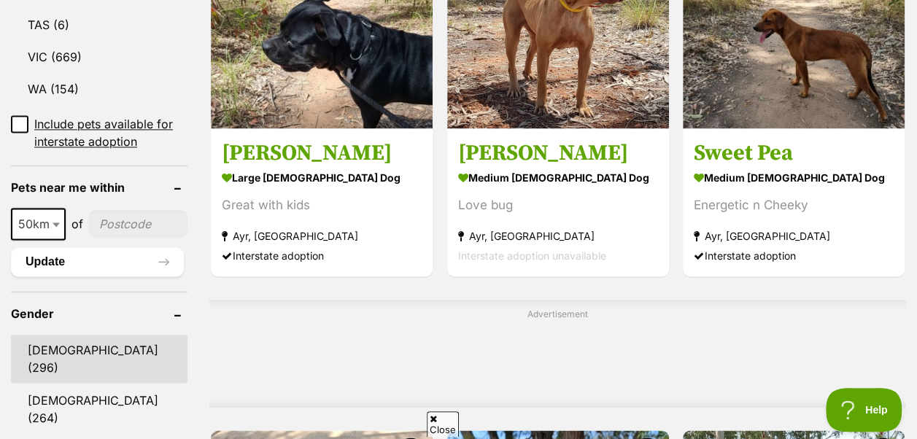
click at [88, 335] on link "Male (296)" at bounding box center [99, 359] width 177 height 48
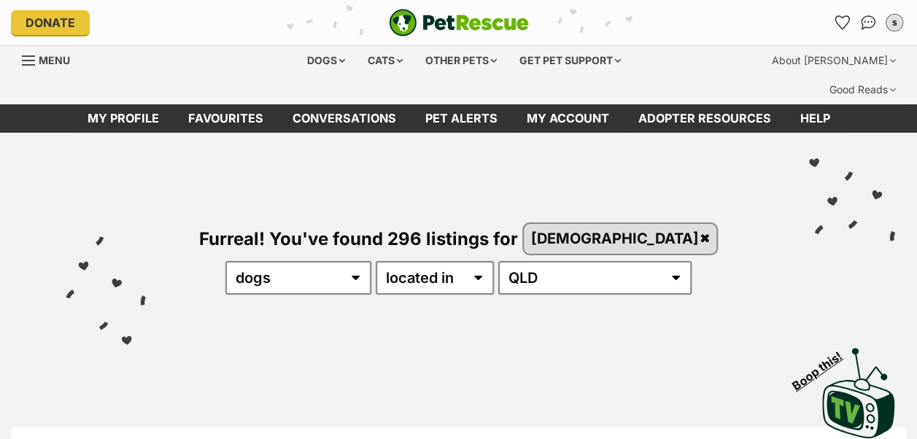
select select "enabled"
click at [376, 261] on select "available in located in" at bounding box center [435, 278] width 118 height 34
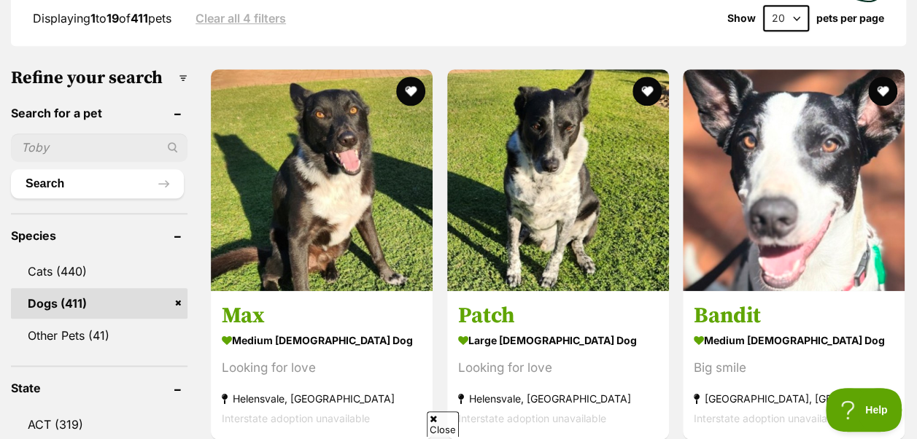
scroll to position [465, 0]
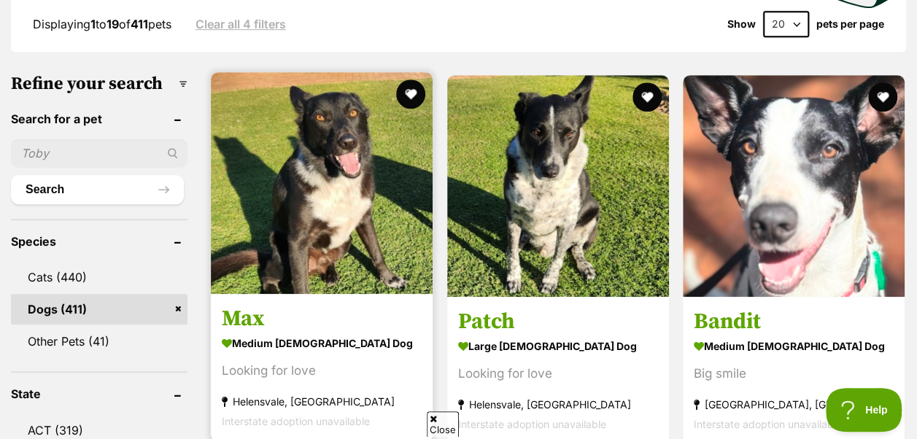
click at [294, 165] on img at bounding box center [322, 183] width 222 height 222
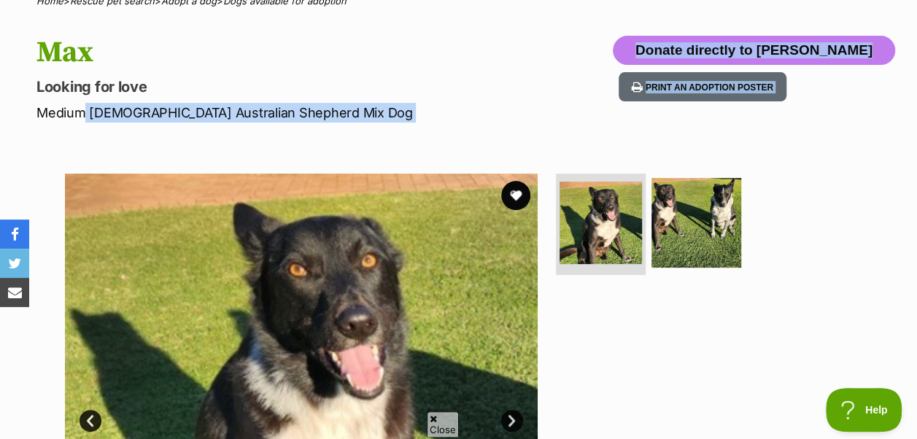
drag, startPoint x: 74, startPoint y: 86, endPoint x: 349, endPoint y: 121, distance: 277.2
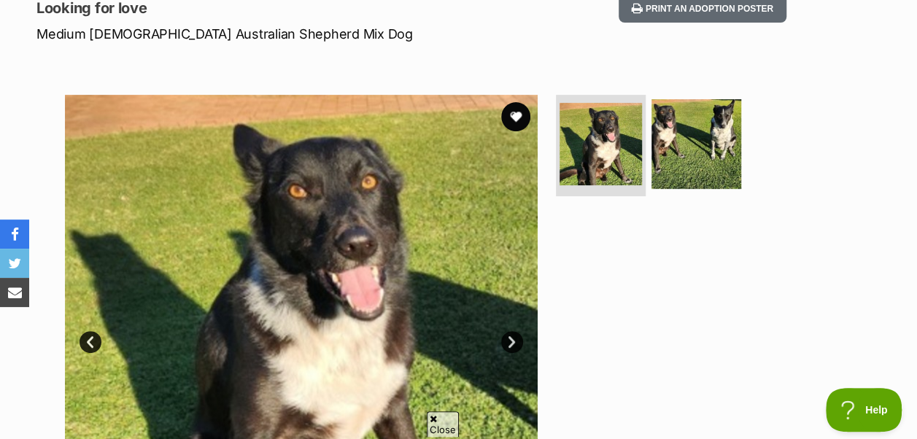
scroll to position [239, 0]
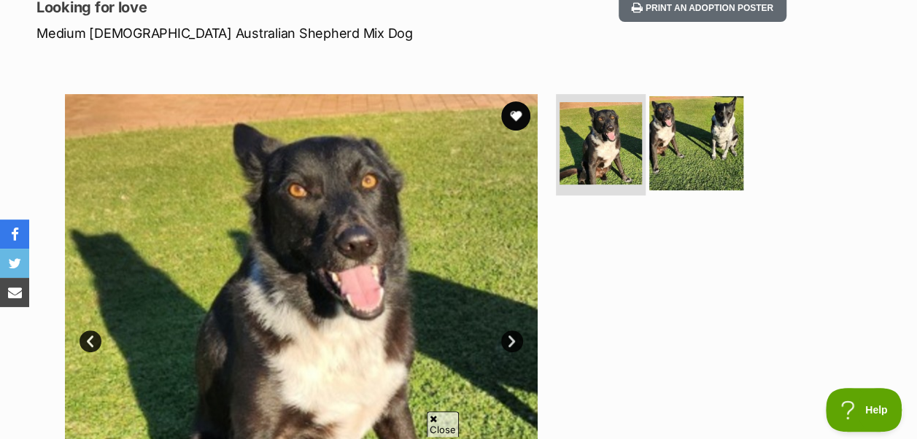
click at [681, 125] on img at bounding box center [696, 143] width 94 height 94
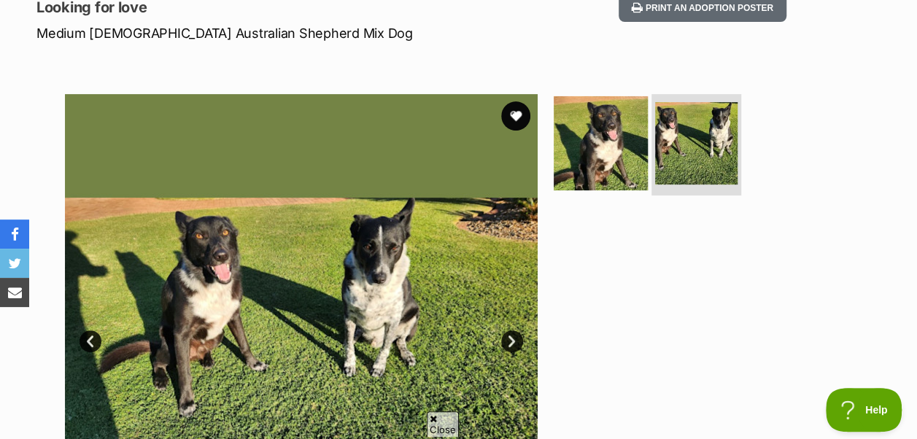
click at [620, 131] on img at bounding box center [601, 143] width 94 height 94
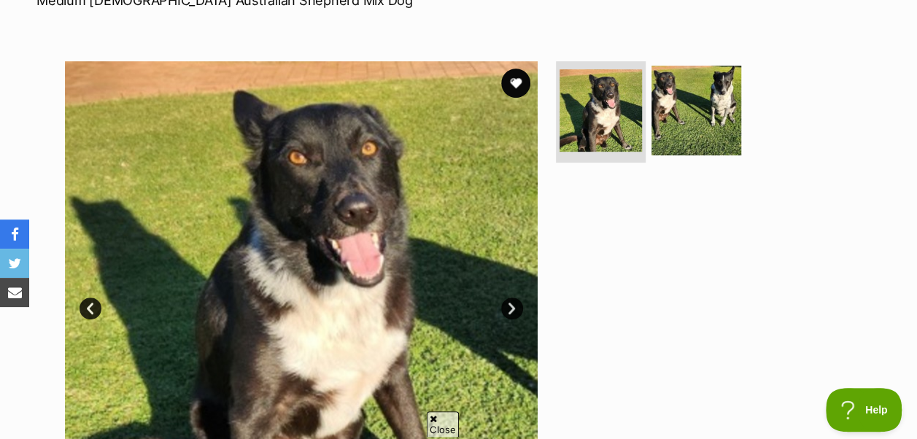
scroll to position [259, 0]
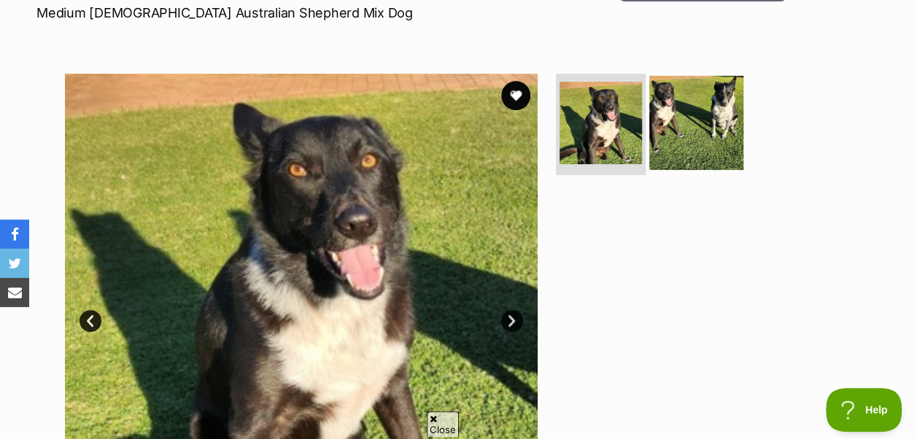
click at [675, 105] on img at bounding box center [696, 122] width 94 height 94
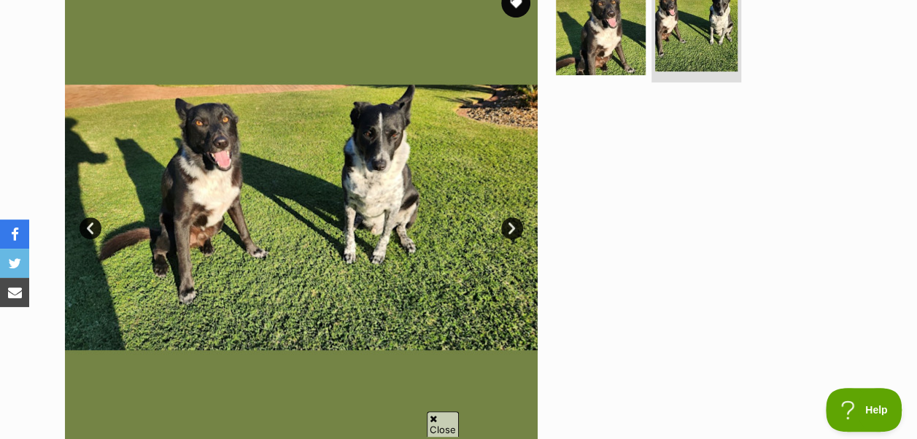
scroll to position [351, 0]
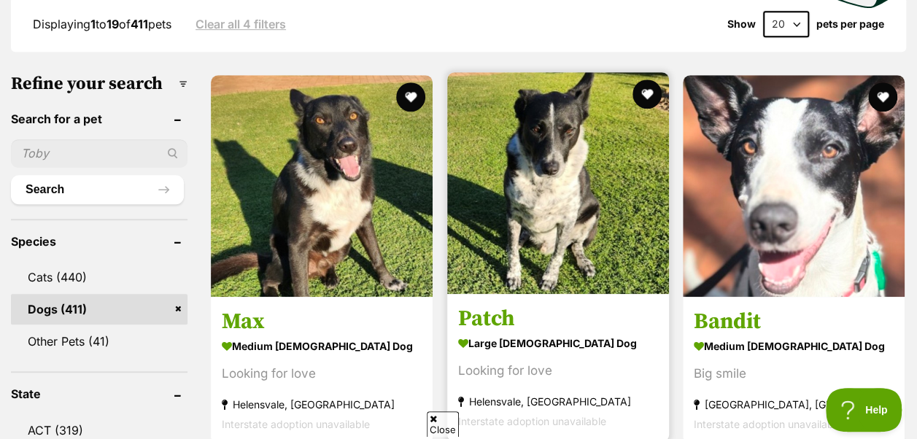
scroll to position [481, 0]
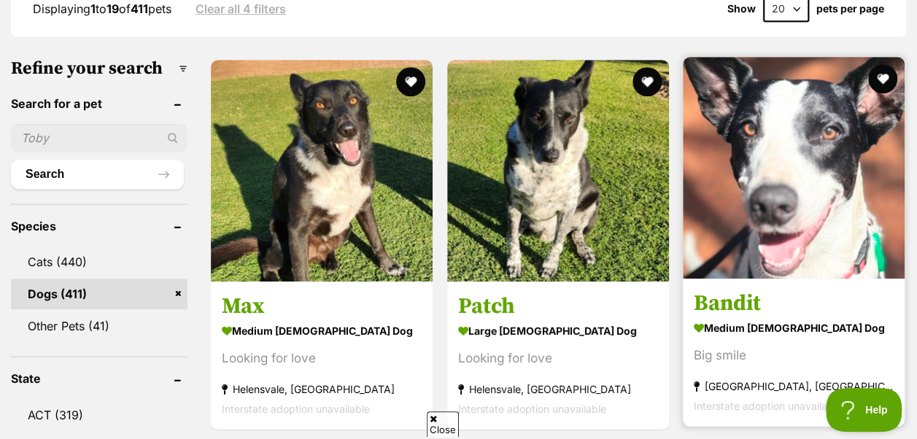
click at [778, 191] on img at bounding box center [794, 168] width 222 height 222
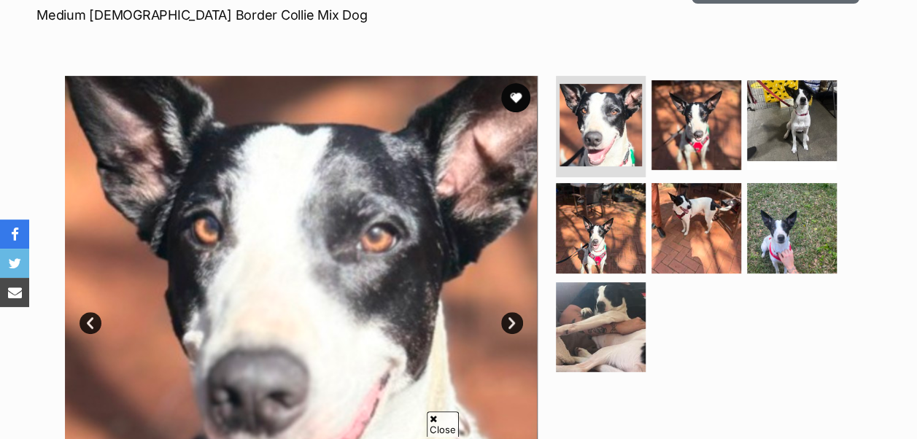
scroll to position [290, 0]
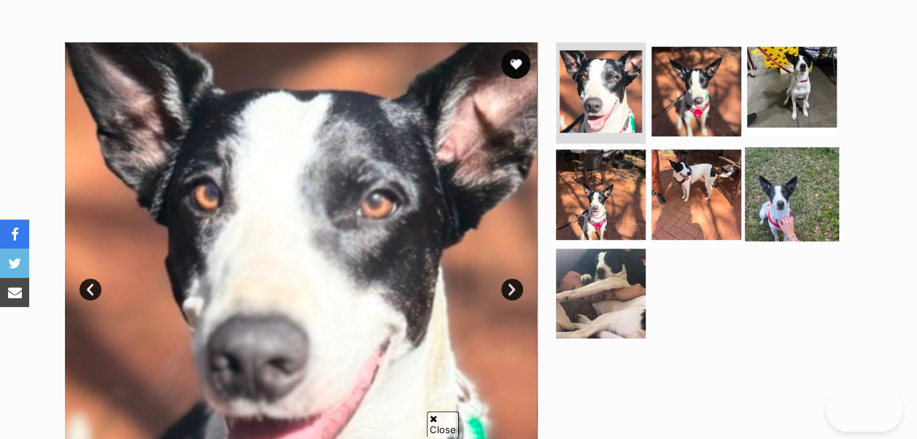
click at [801, 147] on img at bounding box center [792, 194] width 94 height 94
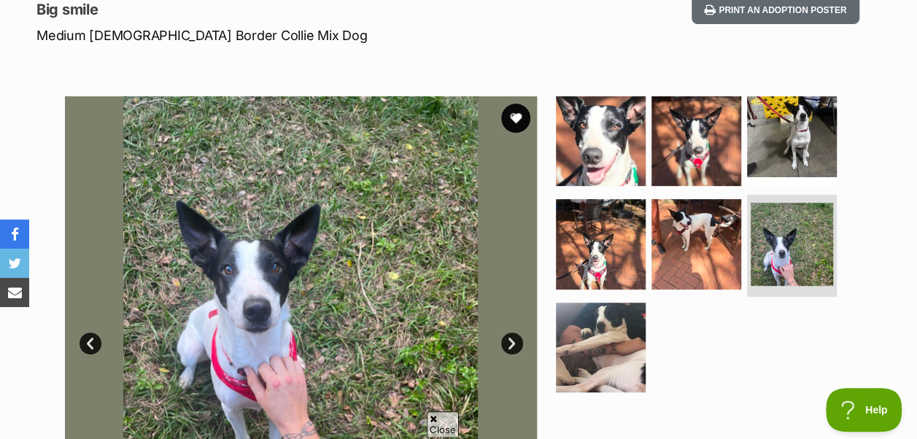
scroll to position [236, 0]
click at [605, 101] on img at bounding box center [601, 140] width 94 height 94
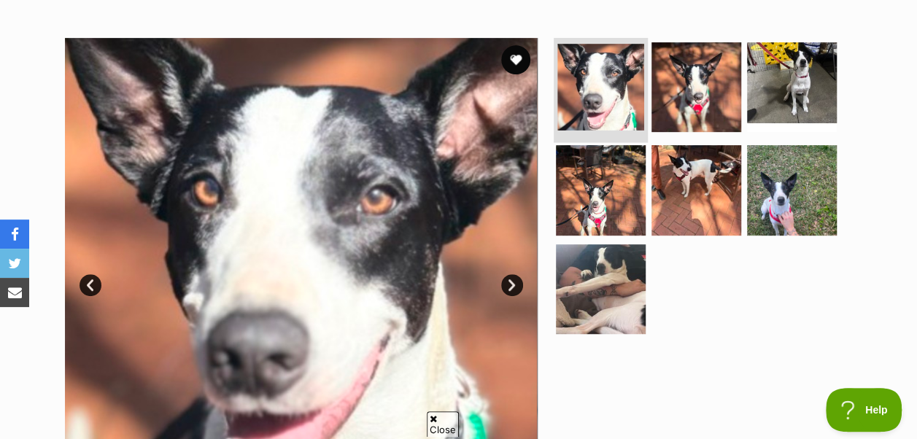
scroll to position [311, 0]
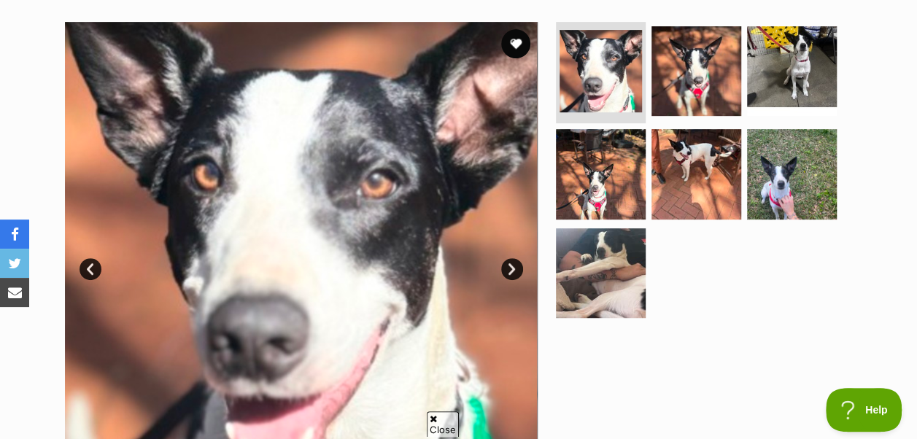
click at [511, 258] on link "Next" at bounding box center [512, 269] width 22 height 22
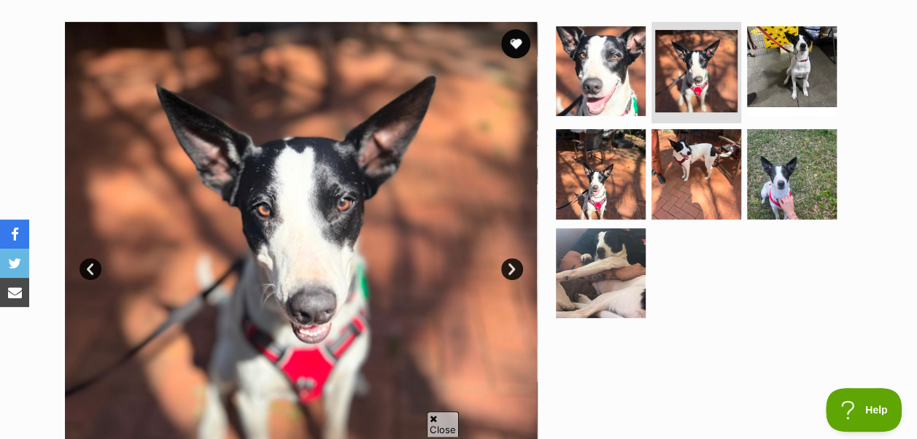
click at [511, 258] on link "Next" at bounding box center [512, 269] width 22 height 22
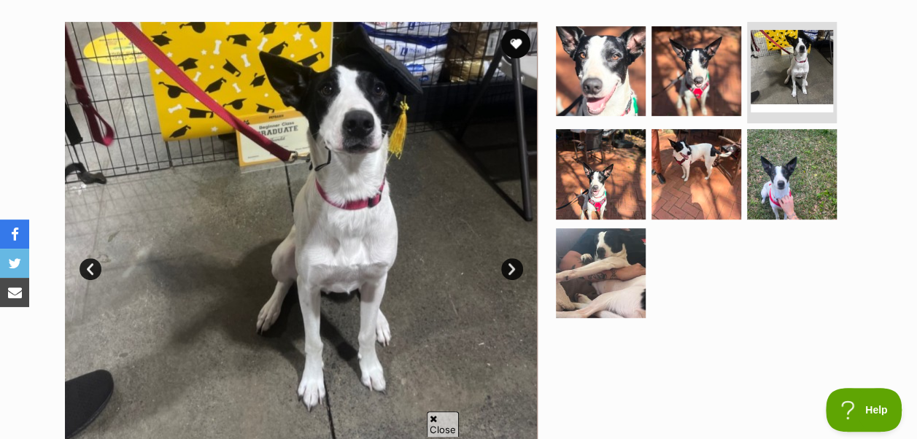
click at [510, 258] on link "Next" at bounding box center [512, 269] width 22 height 22
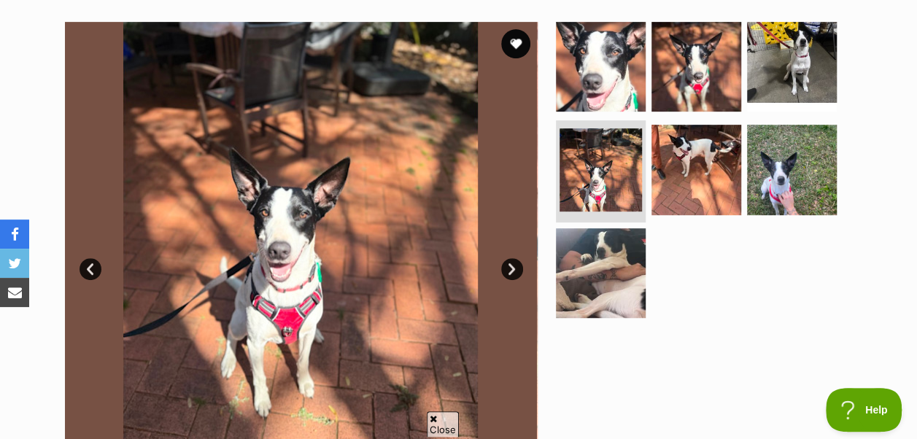
click at [509, 258] on link "Next" at bounding box center [512, 269] width 22 height 22
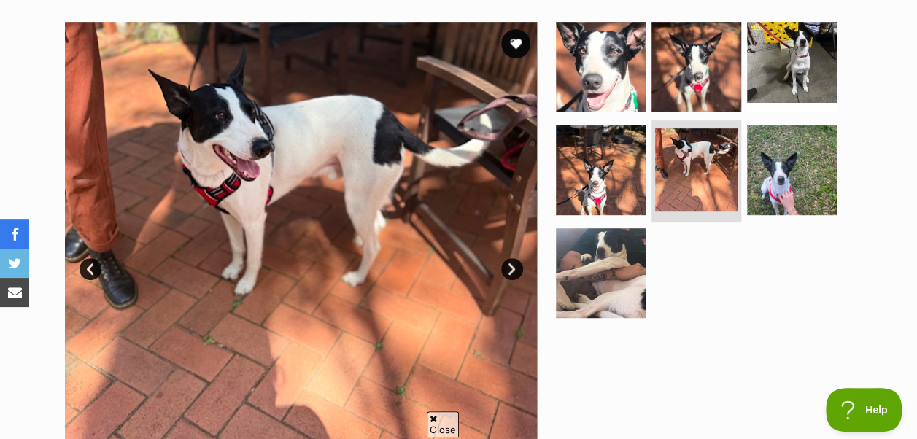
click at [509, 258] on link "Next" at bounding box center [512, 269] width 22 height 22
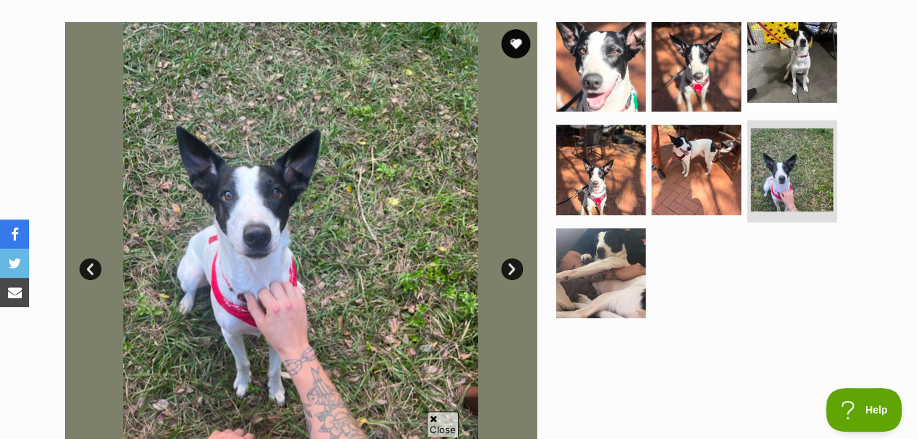
click at [509, 258] on link "Next" at bounding box center [512, 269] width 22 height 22
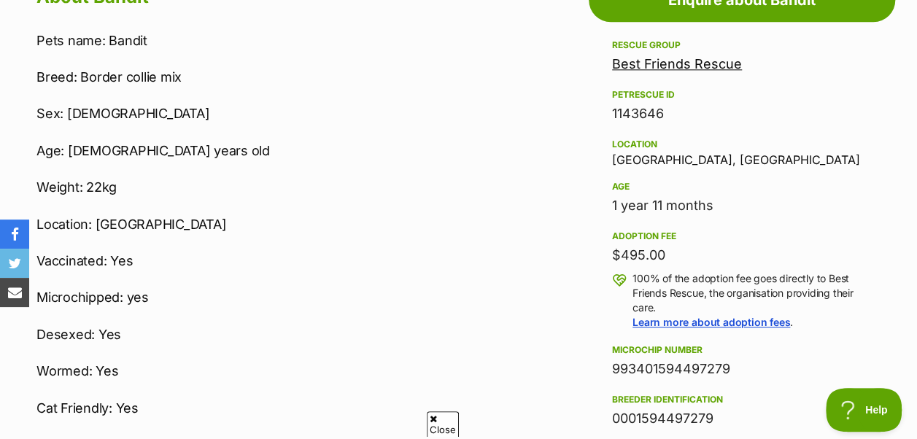
scroll to position [874, 0]
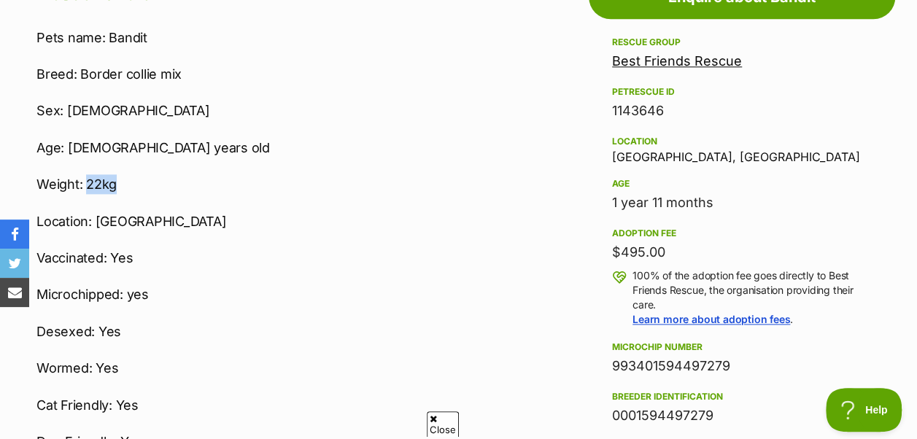
drag, startPoint x: 84, startPoint y: 150, endPoint x: 129, endPoint y: 156, distance: 45.6
click at [129, 174] on p "Weight: 22kg" at bounding box center [290, 184] width 509 height 20
drag, startPoint x: 129, startPoint y: 156, endPoint x: 222, endPoint y: 182, distance: 96.1
click at [222, 212] on p "Location: Brisbane" at bounding box center [290, 222] width 509 height 20
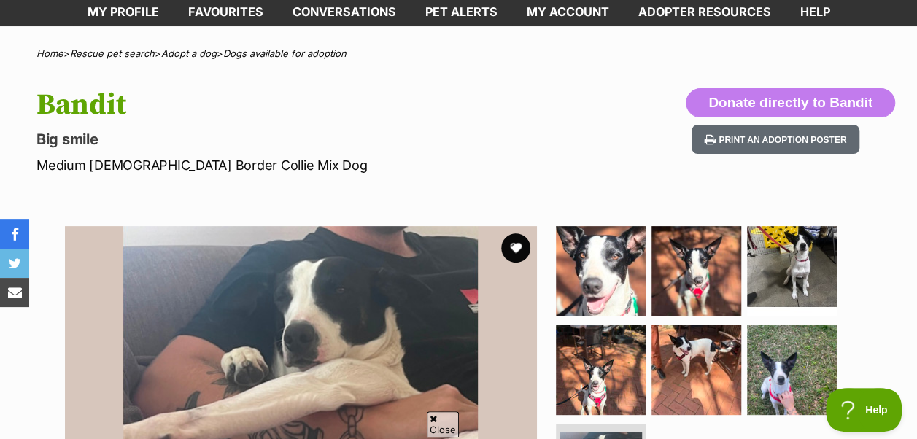
scroll to position [0, 0]
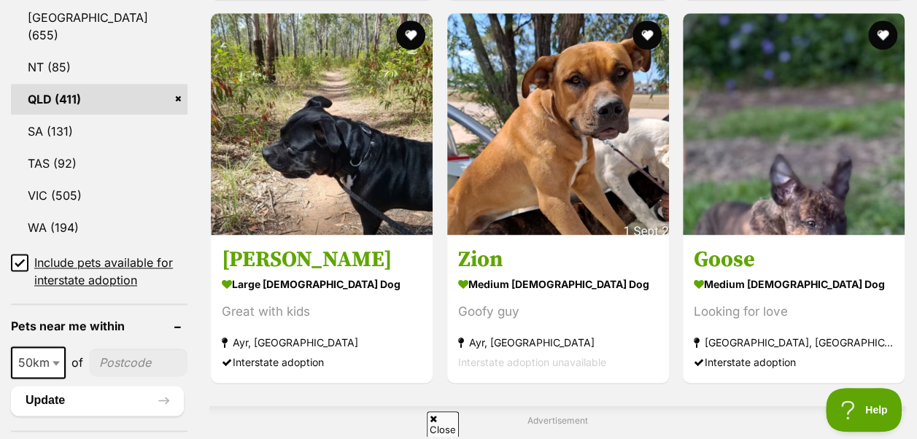
scroll to position [887, 0]
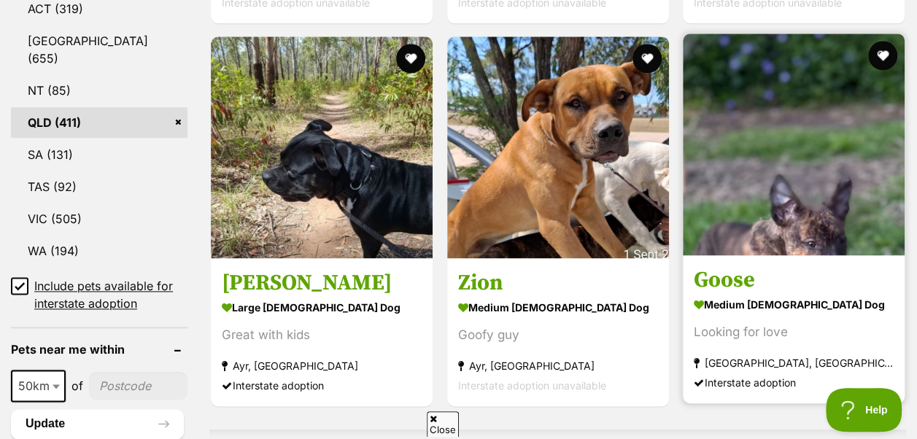
click at [807, 171] on img at bounding box center [794, 145] width 222 height 222
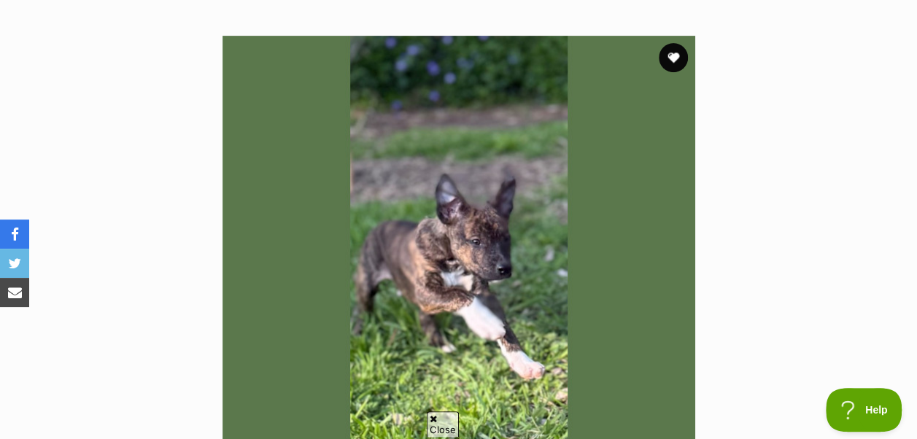
scroll to position [324, 0]
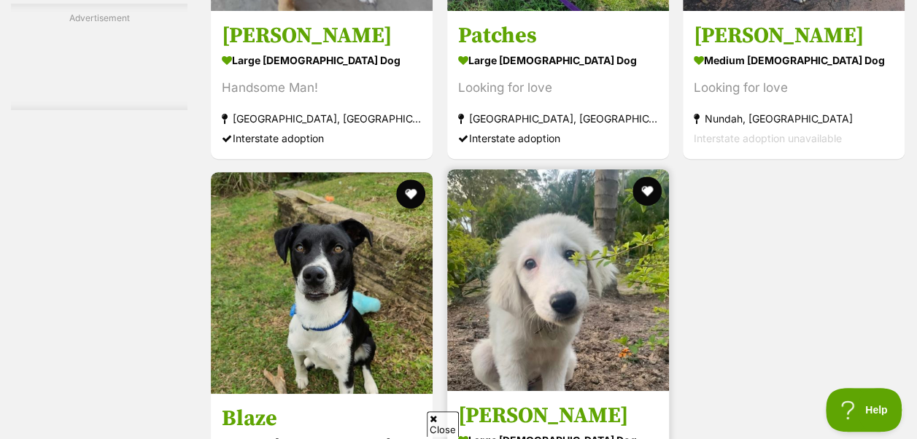
scroll to position [2953, 0]
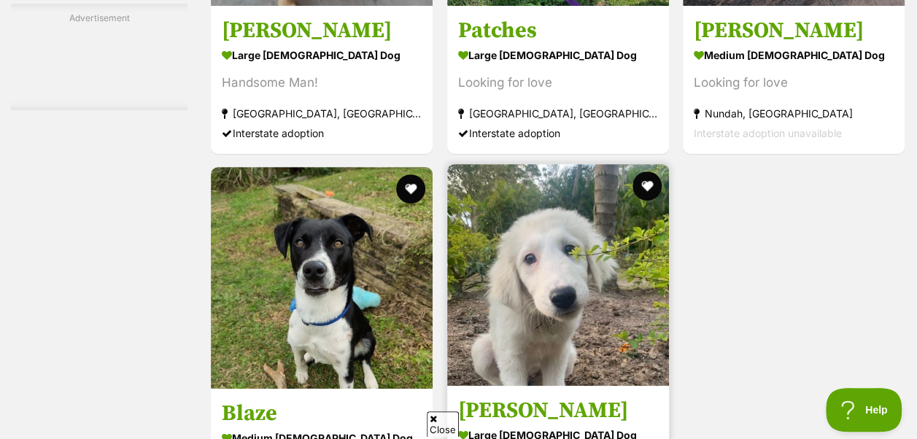
click at [566, 204] on img at bounding box center [558, 275] width 222 height 222
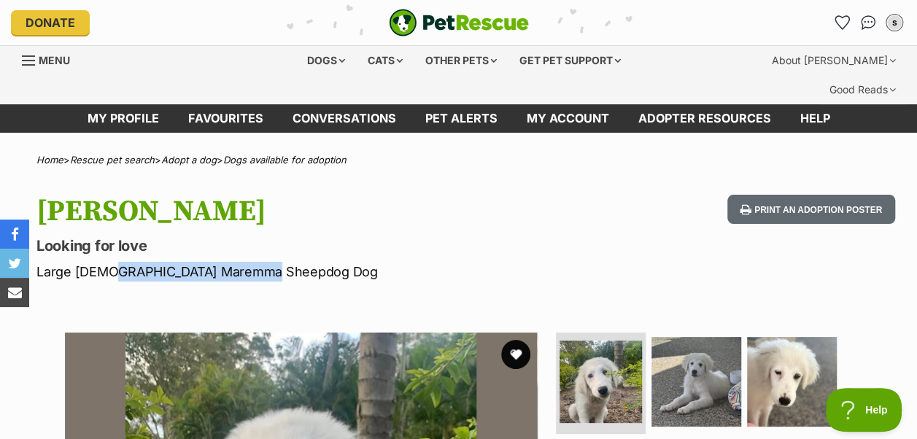
click at [102, 262] on p "Large Male Maremma Sheepdog Dog" at bounding box center [298, 272] width 524 height 20
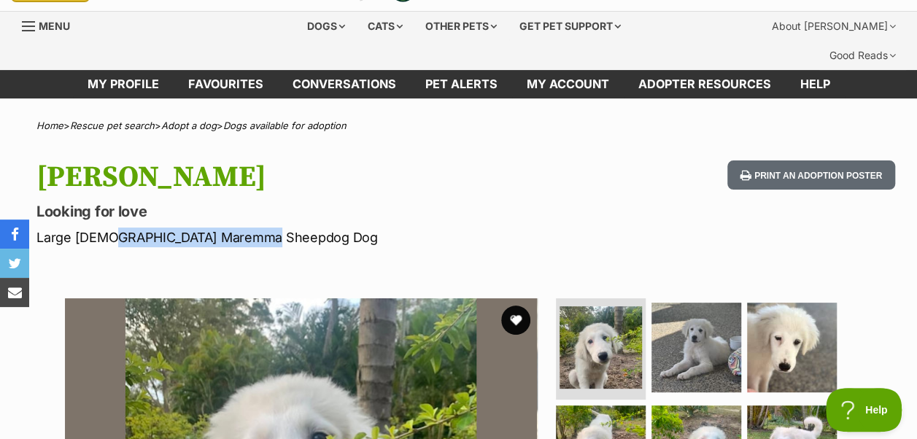
scroll to position [28, 0]
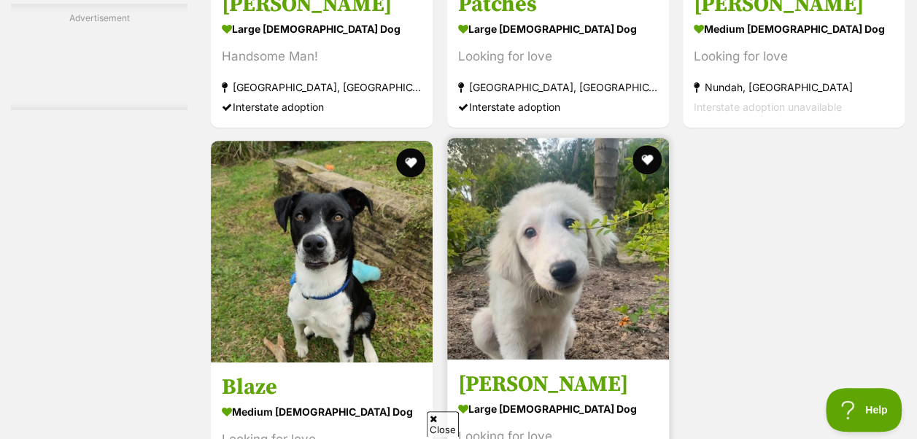
scroll to position [3169, 0]
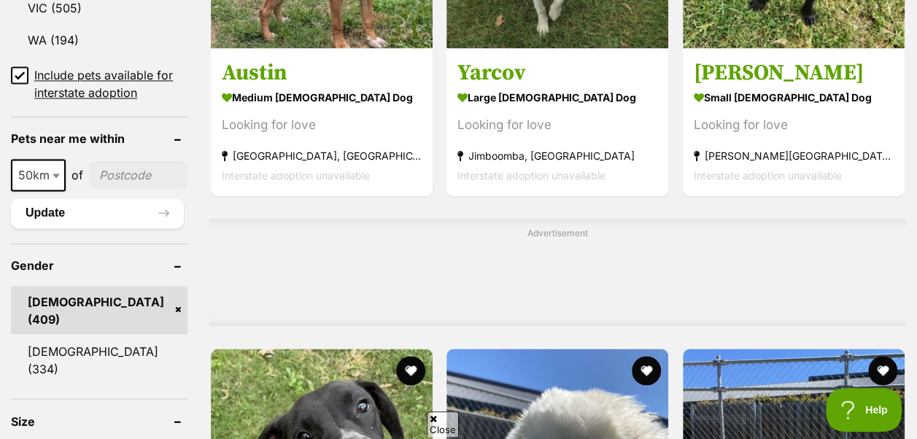
click at [118, 161] on input"] "postcode" at bounding box center [138, 175] width 98 height 28
type input"] "4031"
click at [146, 198] on button "Update" at bounding box center [97, 212] width 173 height 29
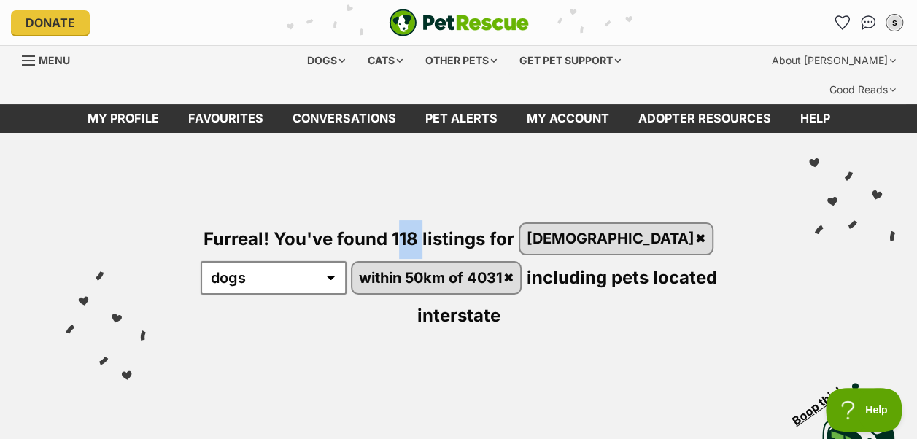
drag, startPoint x: 382, startPoint y: 206, endPoint x: 404, endPoint y: 210, distance: 22.3
click at [404, 228] on span "Furreal! You've found 118 listings for" at bounding box center [359, 238] width 311 height 21
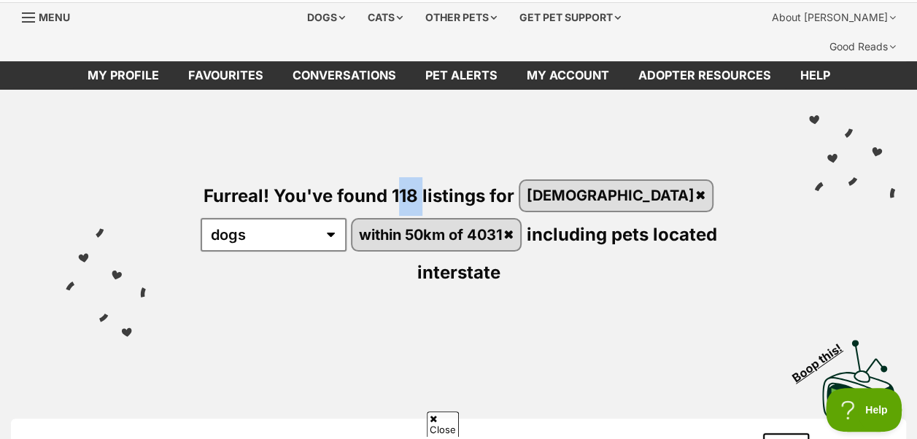
scroll to position [44, 0]
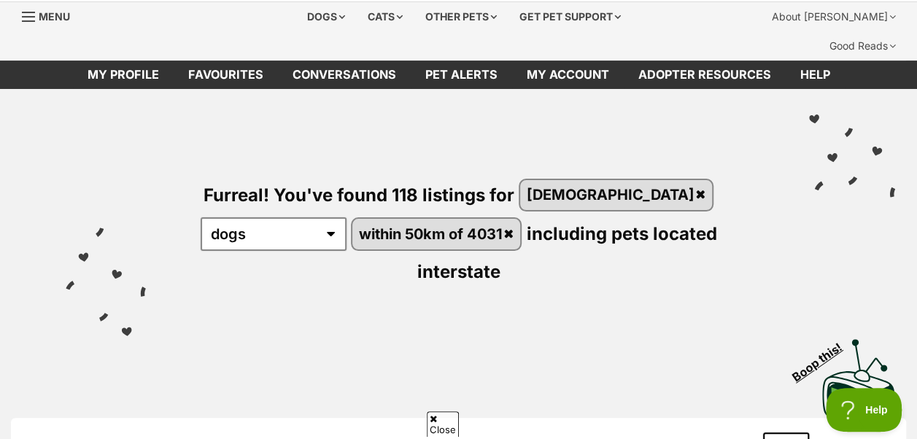
drag, startPoint x: 404, startPoint y: 210, endPoint x: 430, endPoint y: 231, distance: 33.7
click at [430, 231] on div "Furreal! You've found 118 listings for male any type of pet cats dogs other pet…" at bounding box center [458, 207] width 873 height 237
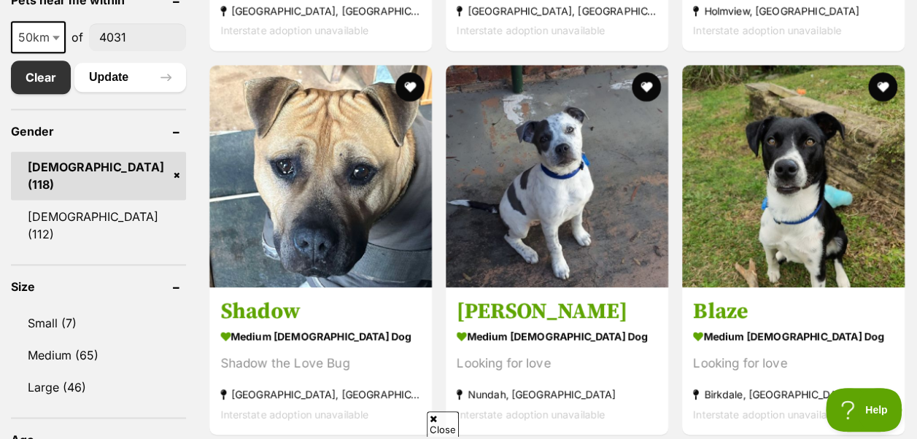
scroll to position [858, 0]
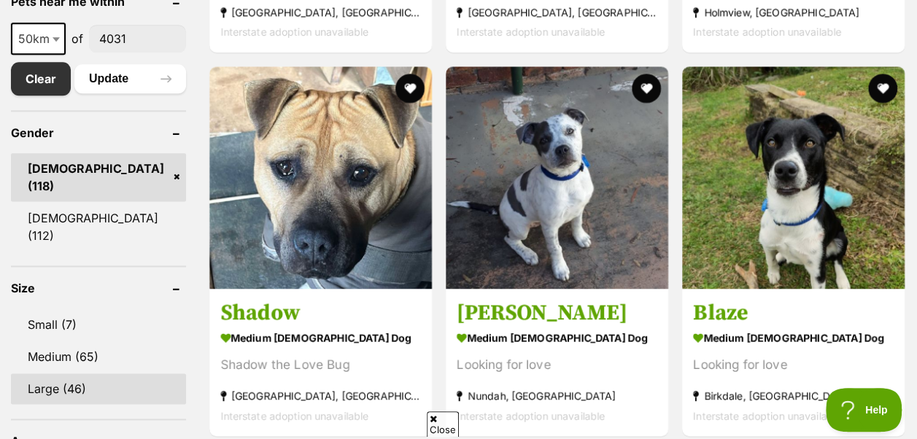
click at [85, 373] on link "Large (46)" at bounding box center [98, 388] width 175 height 31
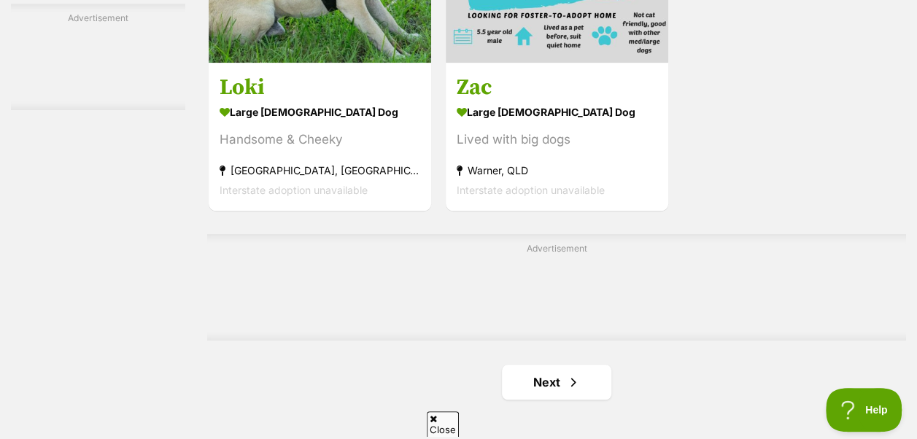
scroll to position [3297, 0]
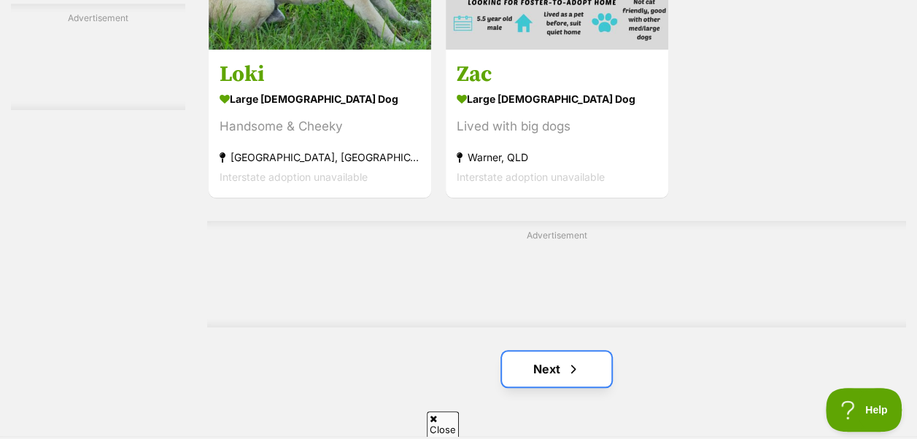
click at [567, 360] on span "Next page" at bounding box center [573, 369] width 15 height 18
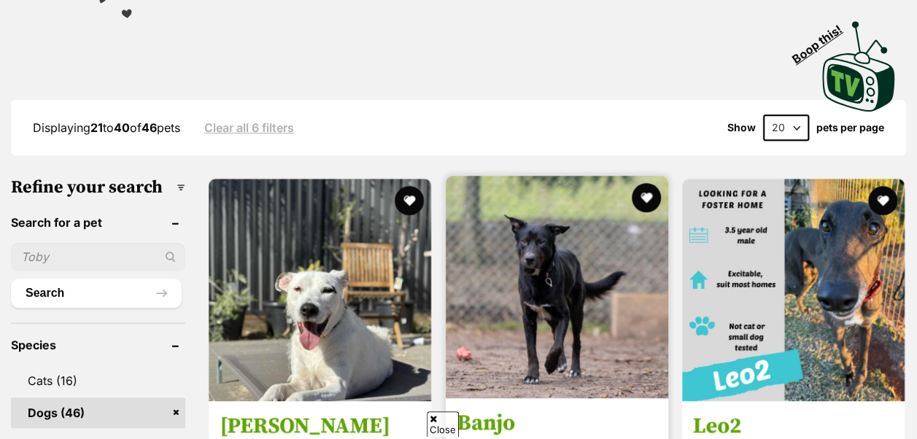
click at [527, 287] on img at bounding box center [557, 287] width 222 height 222
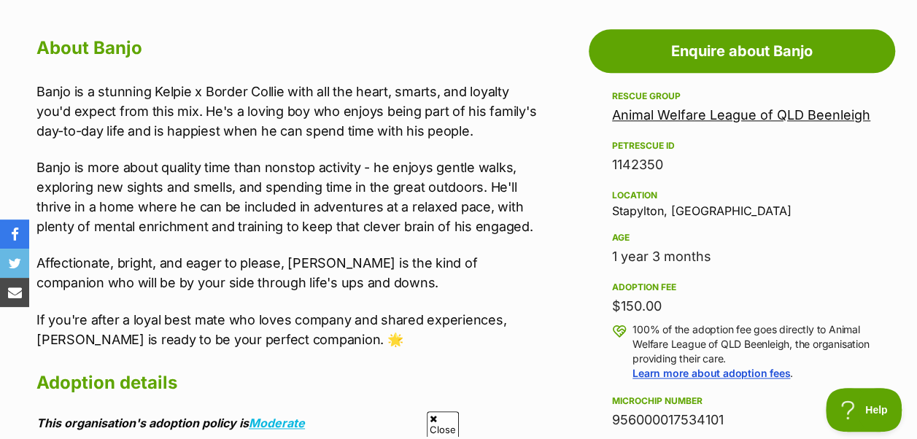
drag, startPoint x: 600, startPoint y: 228, endPoint x: 735, endPoint y: 226, distance: 134.9
click at [632, 187] on div "Location [GEOGRAPHIC_DATA], [GEOGRAPHIC_DATA]" at bounding box center [742, 202] width 260 height 31
copy div "Stapylton"
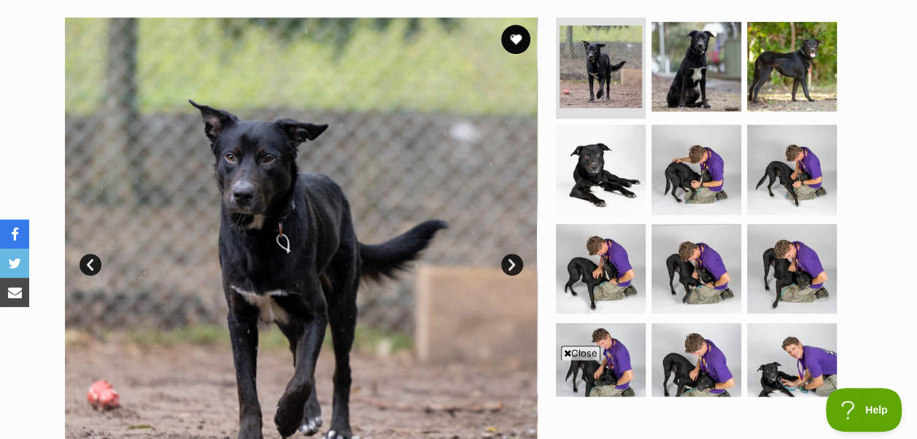
scroll to position [363, 0]
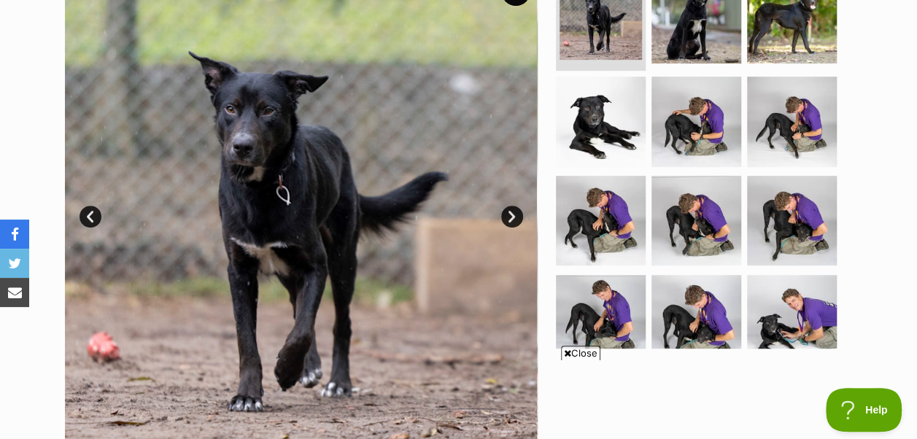
click at [515, 206] on link "Next" at bounding box center [512, 217] width 22 height 22
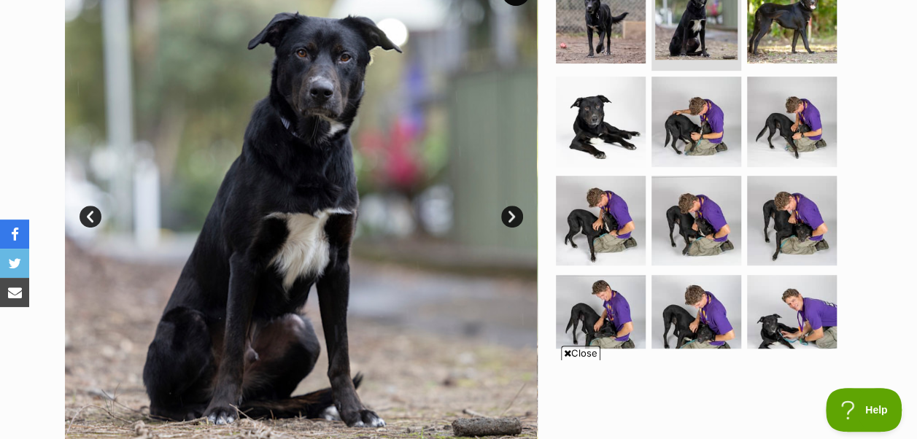
click at [515, 206] on link "Next" at bounding box center [512, 217] width 22 height 22
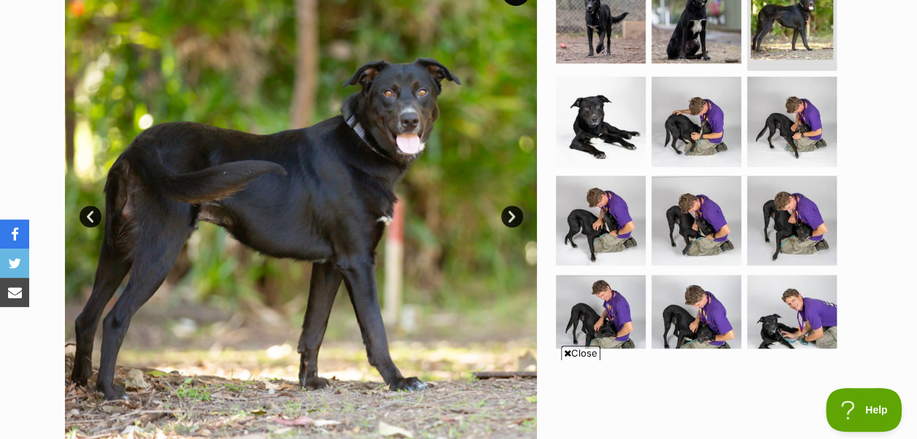
click at [515, 206] on link "Next" at bounding box center [512, 217] width 22 height 22
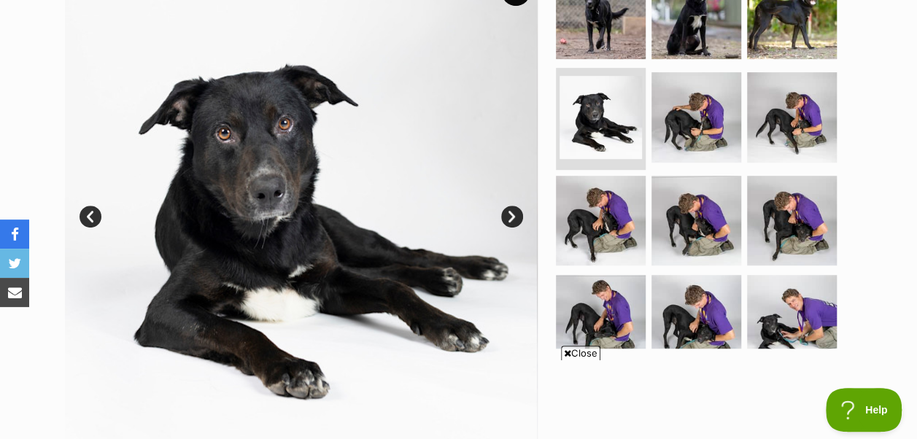
click at [515, 206] on link "Next" at bounding box center [512, 217] width 22 height 22
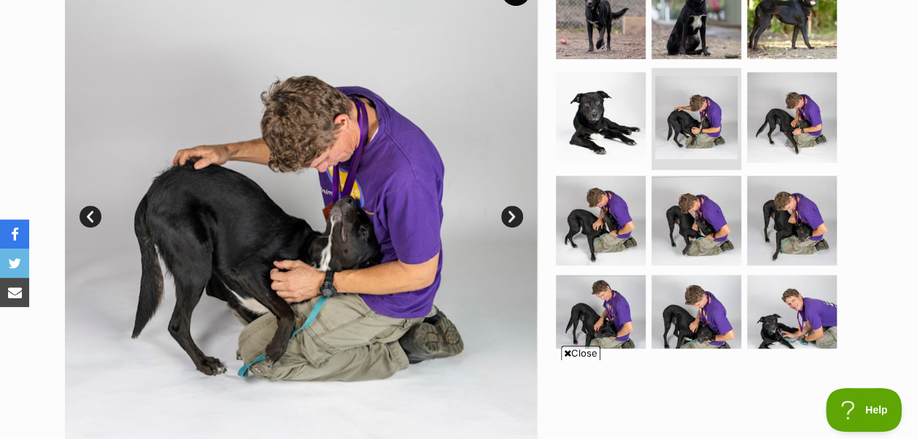
click at [515, 206] on link "Next" at bounding box center [512, 217] width 22 height 22
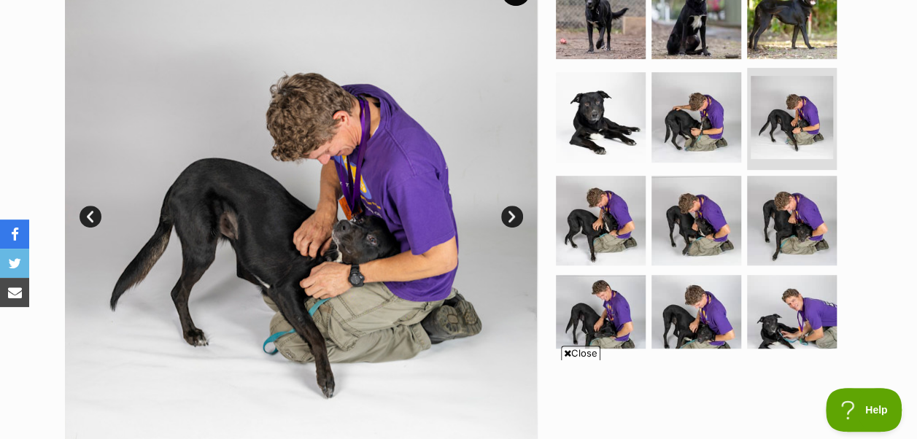
click at [515, 206] on link "Next" at bounding box center [512, 217] width 22 height 22
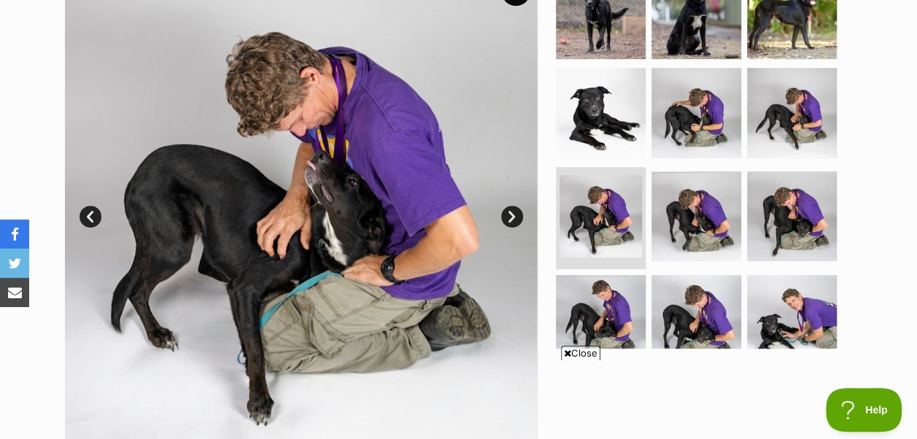
click at [515, 206] on link "Next" at bounding box center [512, 217] width 22 height 22
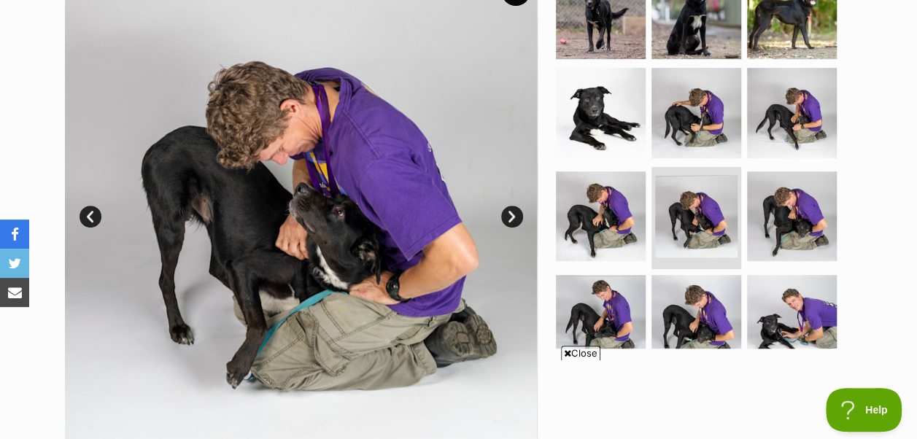
click at [515, 206] on link "Next" at bounding box center [512, 217] width 22 height 22
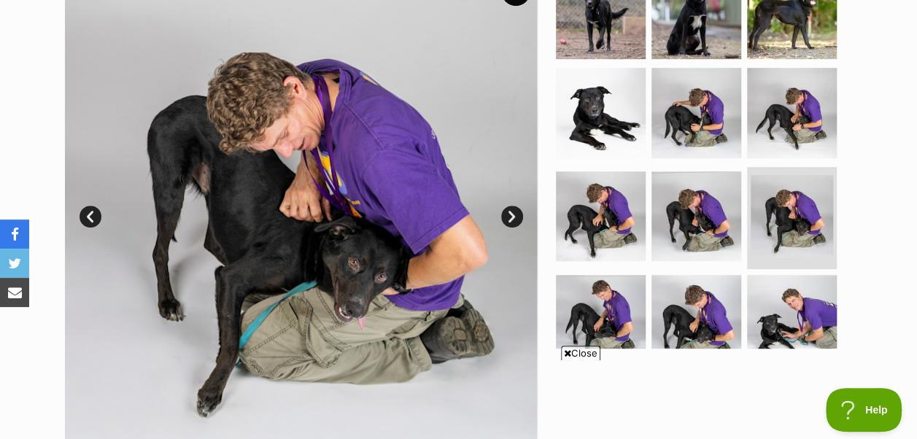
click at [515, 206] on link "Next" at bounding box center [512, 217] width 22 height 22
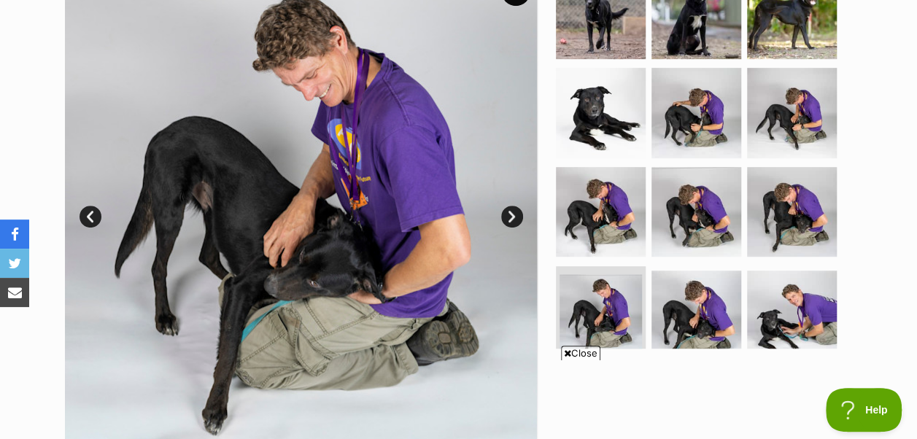
click at [515, 206] on link "Next" at bounding box center [512, 217] width 22 height 22
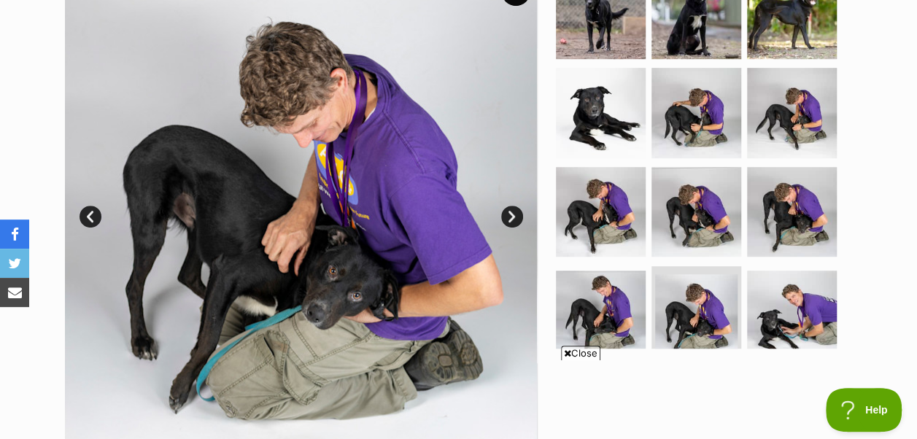
click at [515, 206] on link "Next" at bounding box center [512, 217] width 22 height 22
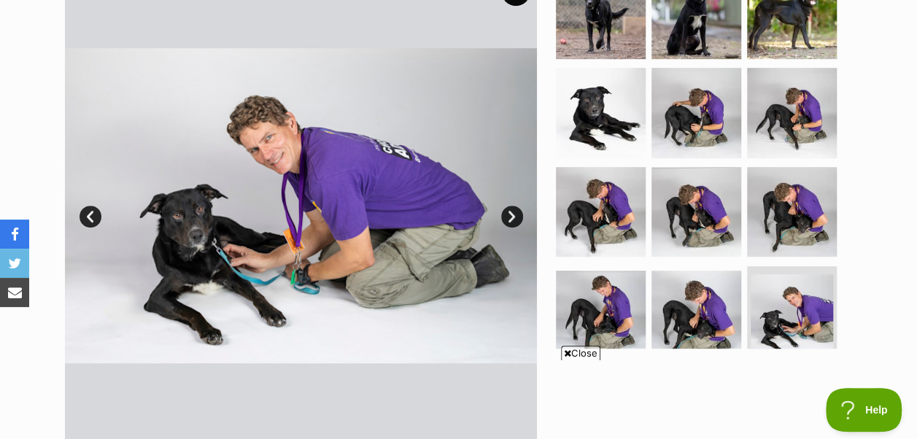
click at [515, 206] on link "Next" at bounding box center [512, 217] width 22 height 22
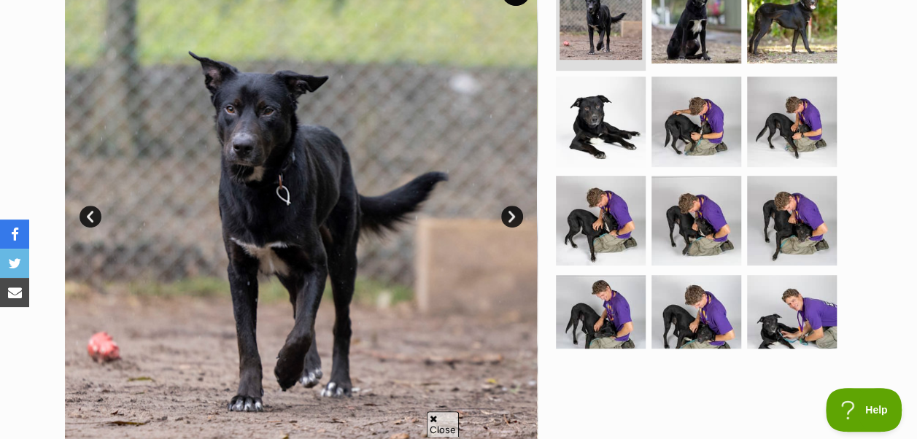
scroll to position [0, 0]
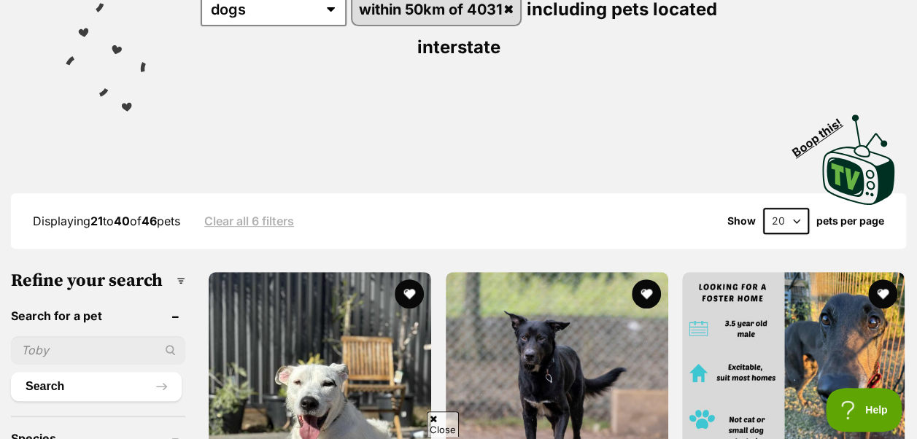
scroll to position [284, 0]
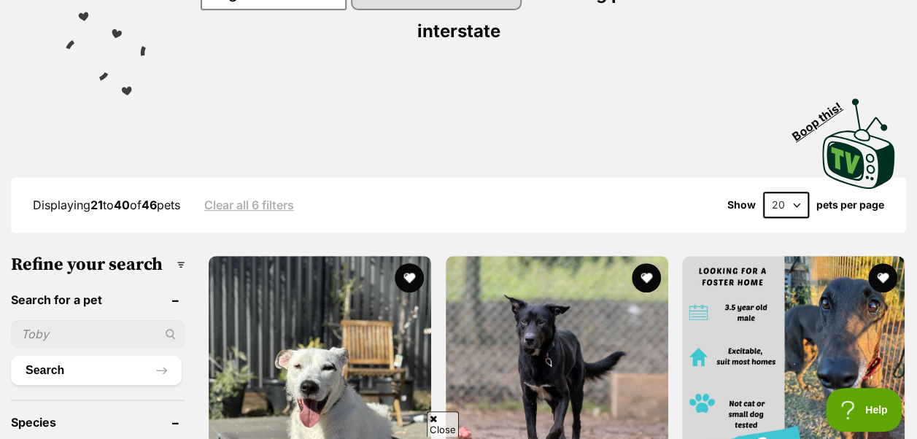
click at [178, 255] on h3 "Refine your search" at bounding box center [98, 265] width 174 height 20
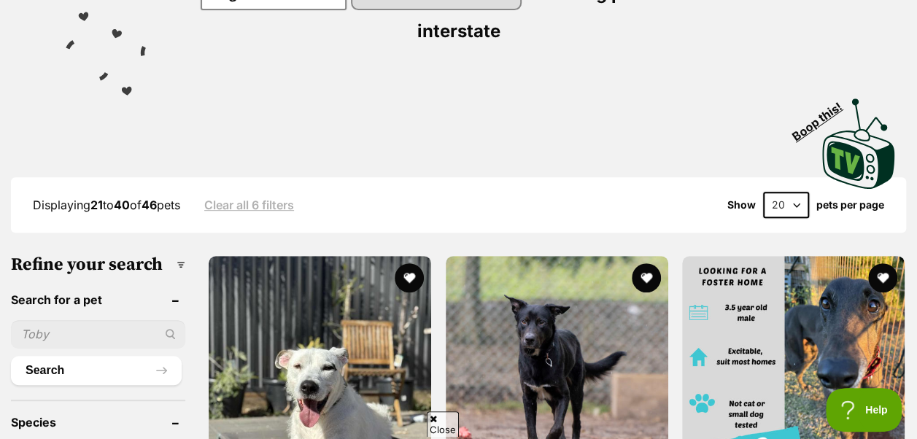
click at [178, 255] on h3 "Refine your search" at bounding box center [98, 265] width 174 height 20
click at [179, 255] on h3 "Refine your search" at bounding box center [98, 265] width 174 height 20
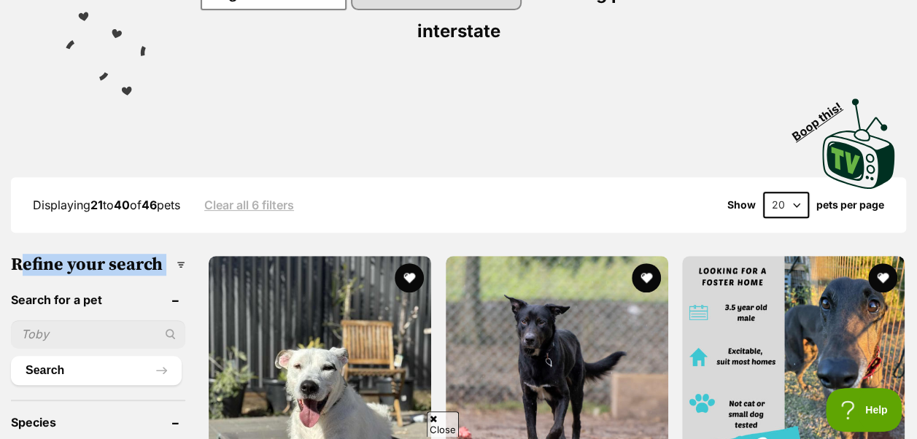
click at [179, 255] on h3 "Refine your search" at bounding box center [98, 265] width 174 height 20
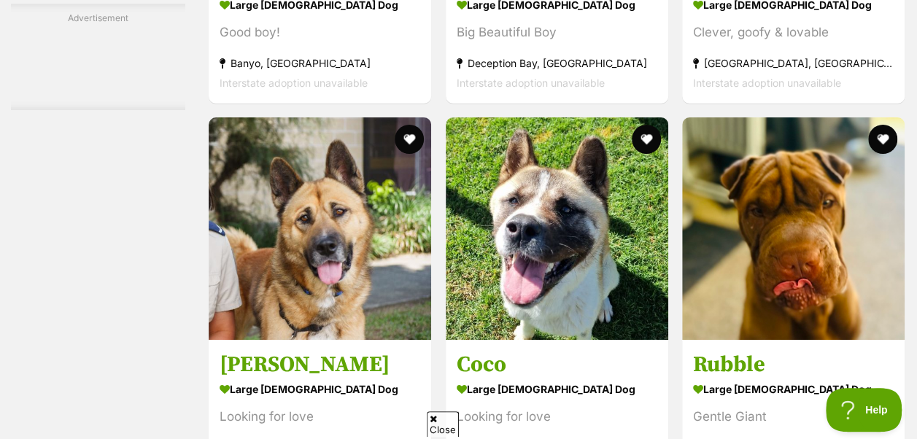
scroll to position [2623, 0]
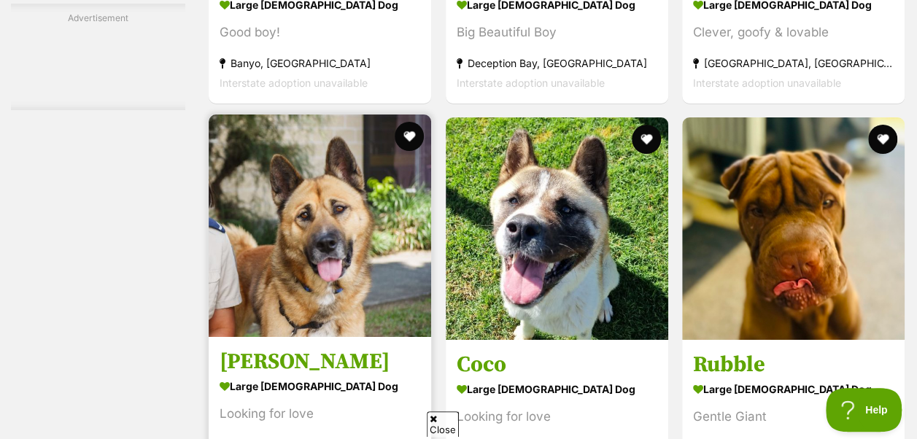
click at [273, 249] on img at bounding box center [320, 226] width 222 height 222
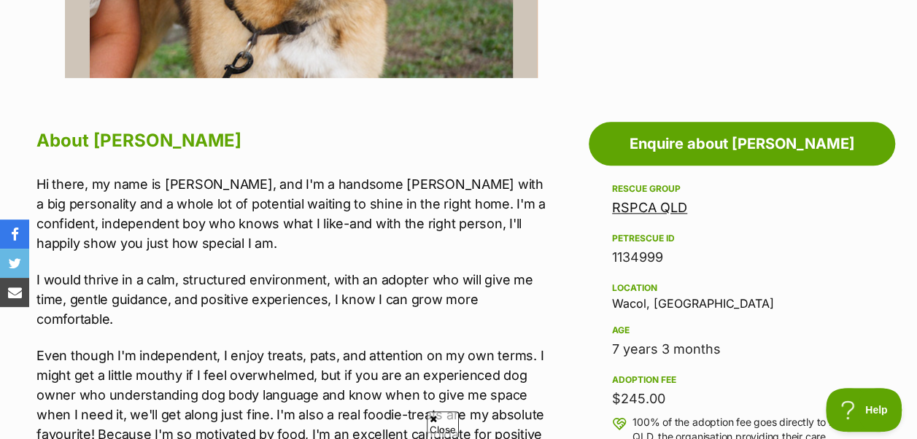
scroll to position [732, 0]
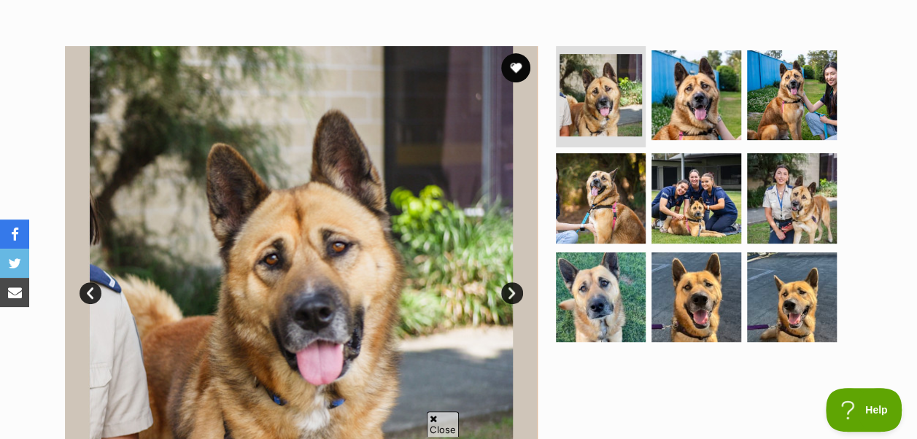
scroll to position [286, 0]
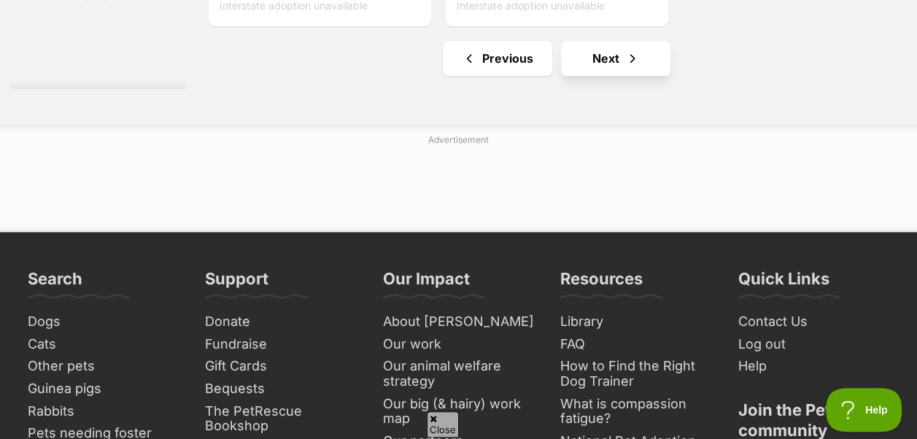
scroll to position [3615, 0]
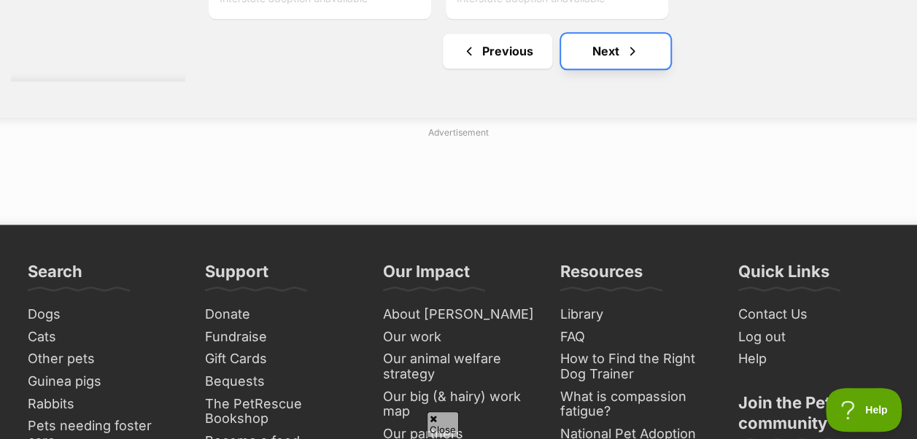
click at [608, 34] on link "Next" at bounding box center [615, 51] width 109 height 35
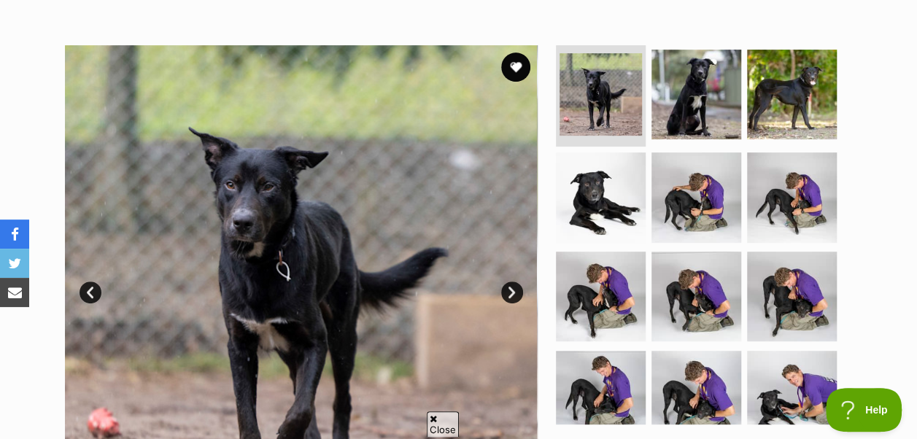
click at [443, 416] on span "Close" at bounding box center [443, 424] width 32 height 26
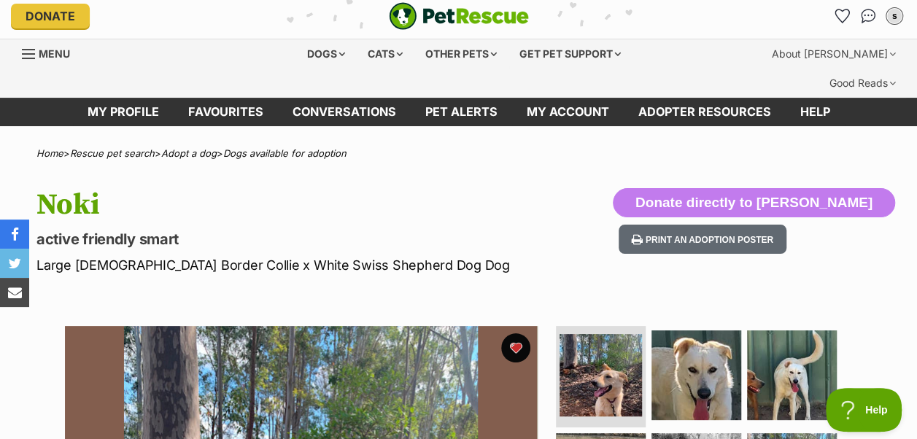
click at [27, 55] on div "Menu" at bounding box center [29, 54] width 15 height 12
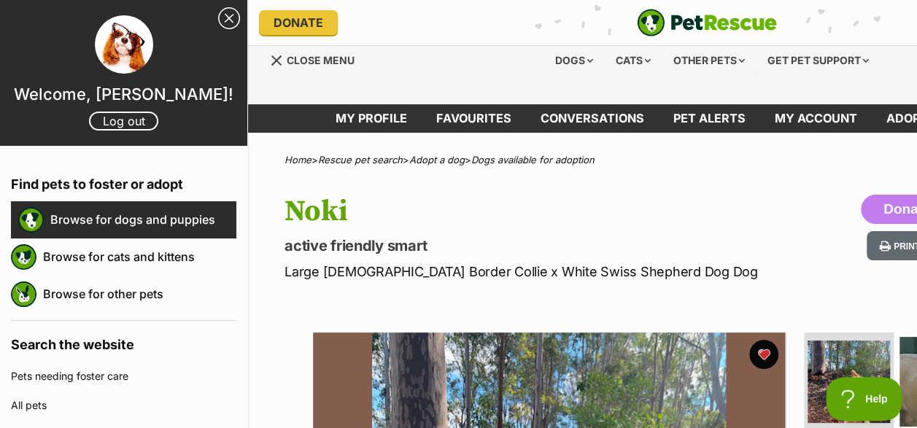
click at [60, 209] on link "Browse for dogs and puppies" at bounding box center [143, 219] width 186 height 31
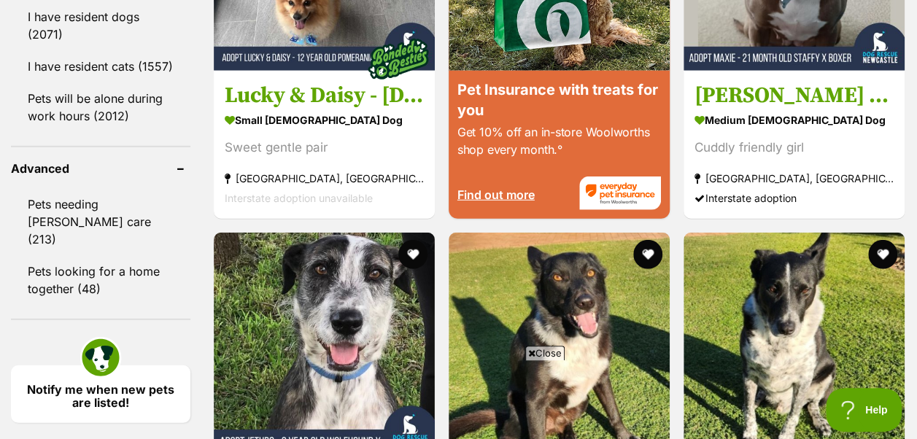
scroll to position [1982, 0]
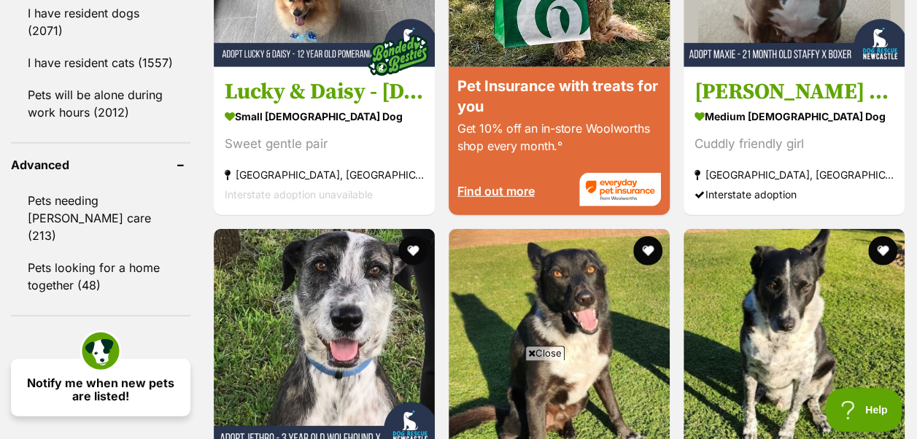
click at [156, 359] on link "Notify me when new pets are listed!" at bounding box center [100, 388] width 179 height 58
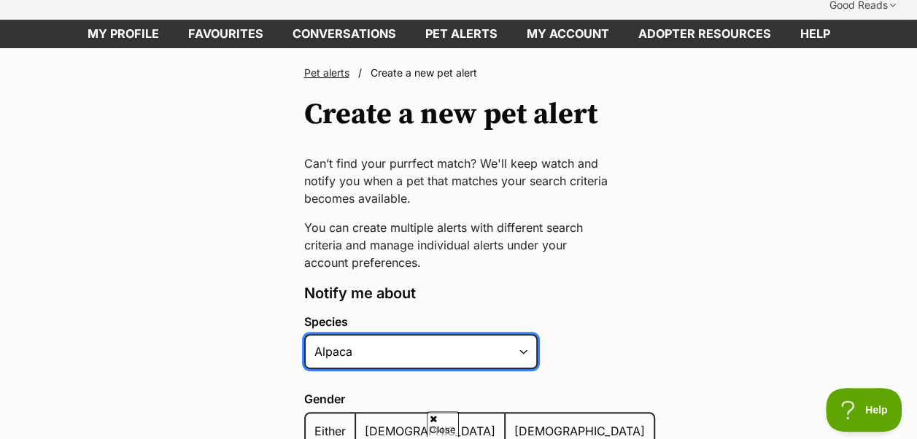
click at [406, 334] on select "Alpaca Bird Cat Chicken Cow Dog Donkey Duck Ferret Fish Goat Goose Guinea Fowl …" at bounding box center [420, 351] width 233 height 35
select select "1"
click at [304, 334] on select "Alpaca Bird Cat Chicken Cow Dog Donkey Duck Ferret Fish Goat Goose Guinea Fowl …" at bounding box center [420, 351] width 233 height 35
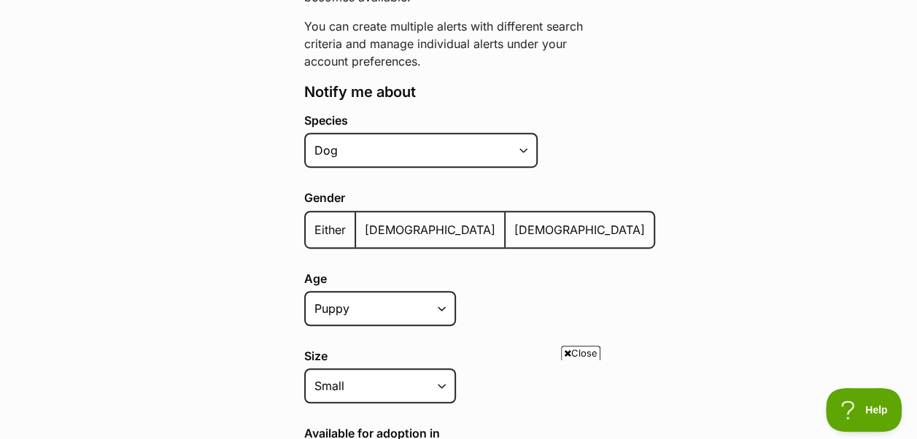
click at [395, 212] on label "[DEMOGRAPHIC_DATA]" at bounding box center [431, 229] width 150 height 35
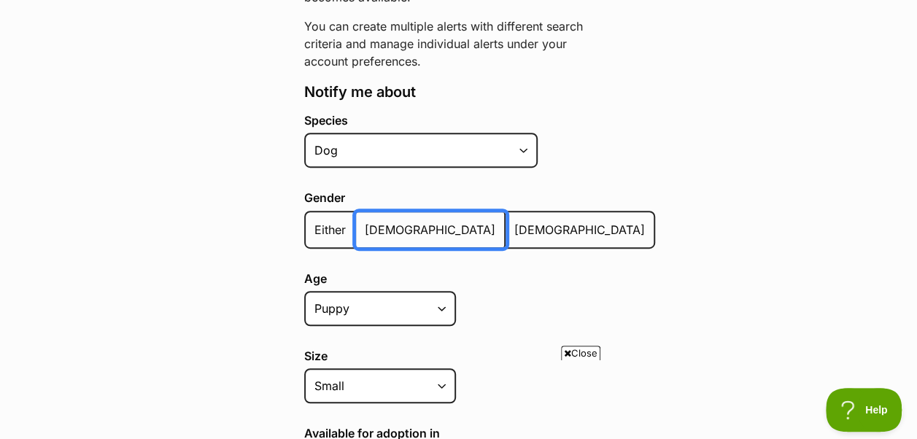
click at [364, 220] on input "[DEMOGRAPHIC_DATA]" at bounding box center [364, 220] width 0 height 1
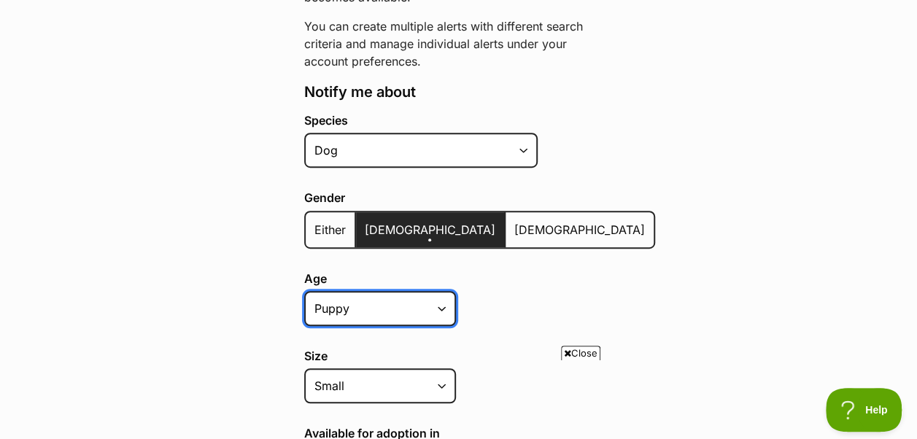
click at [430, 291] on select "Puppy Adult Senior All ages" at bounding box center [380, 308] width 152 height 35
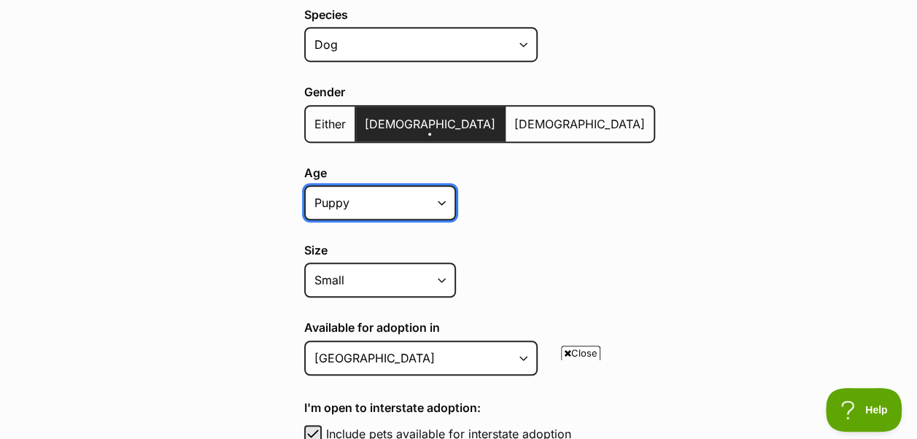
scroll to position [408, 0]
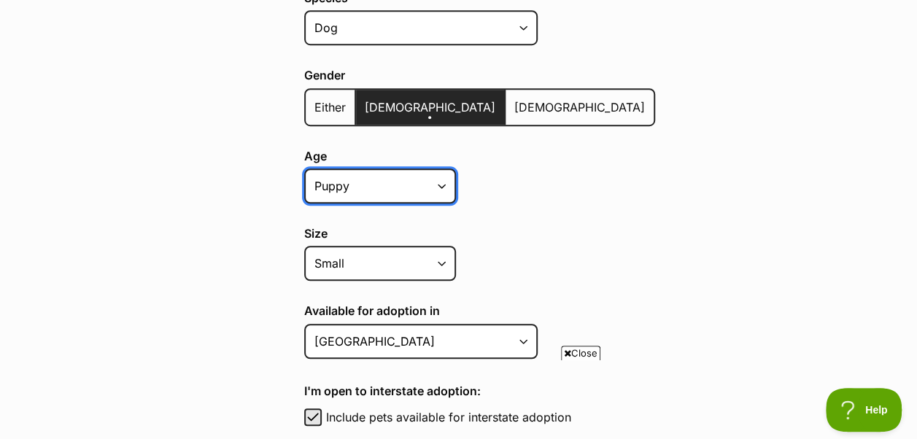
click at [425, 168] on select "Puppy Adult Senior All ages" at bounding box center [380, 185] width 152 height 35
select select
click at [304, 168] on select "Puppy Adult Senior All ages" at bounding box center [380, 185] width 152 height 35
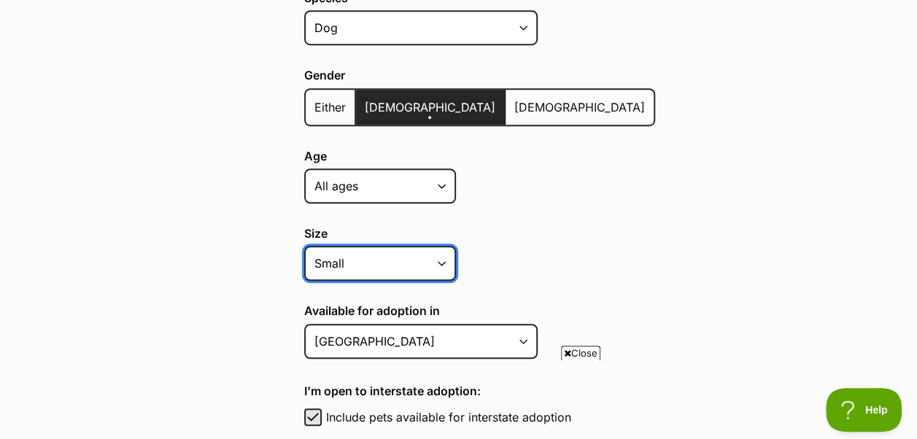
click at [400, 246] on select "Small Medium Large All sizes" at bounding box center [380, 263] width 152 height 35
select select "large"
click at [304, 246] on select "Small Medium Large All sizes" at bounding box center [380, 263] width 152 height 35
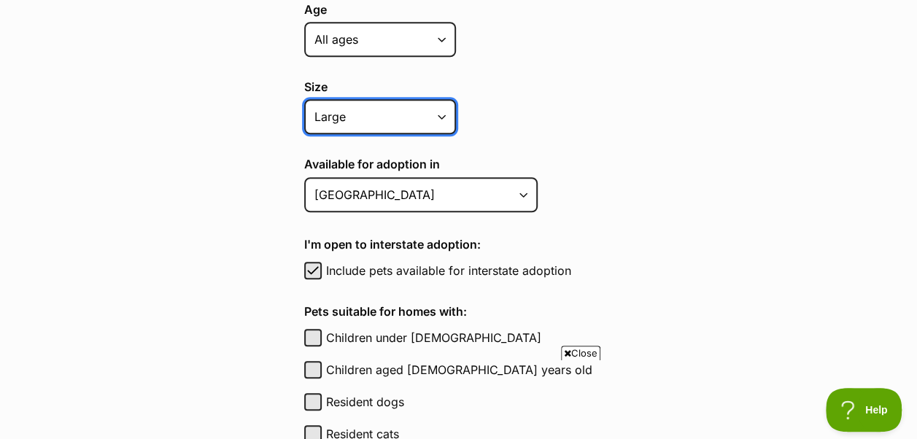
scroll to position [556, 0]
click at [425, 98] on select "Small Medium Large All sizes" at bounding box center [380, 115] width 152 height 35
select select
click at [304, 98] on select "Small Medium Large All sizes" at bounding box center [380, 115] width 152 height 35
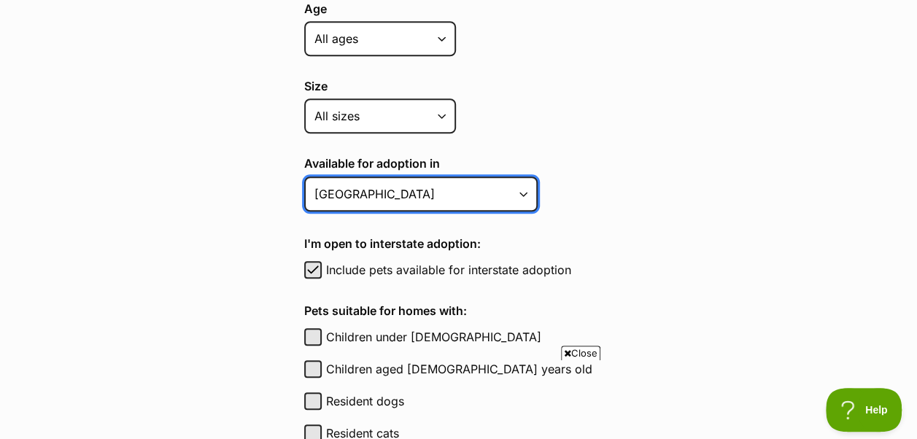
click at [490, 177] on select "Australian Capital Territory New South Wales Northern Territory Queensland Sout…" at bounding box center [420, 194] width 233 height 35
select select "3"
click at [304, 177] on select "Australian Capital Territory New South Wales Northern Territory Queensland Sout…" at bounding box center [420, 194] width 233 height 35
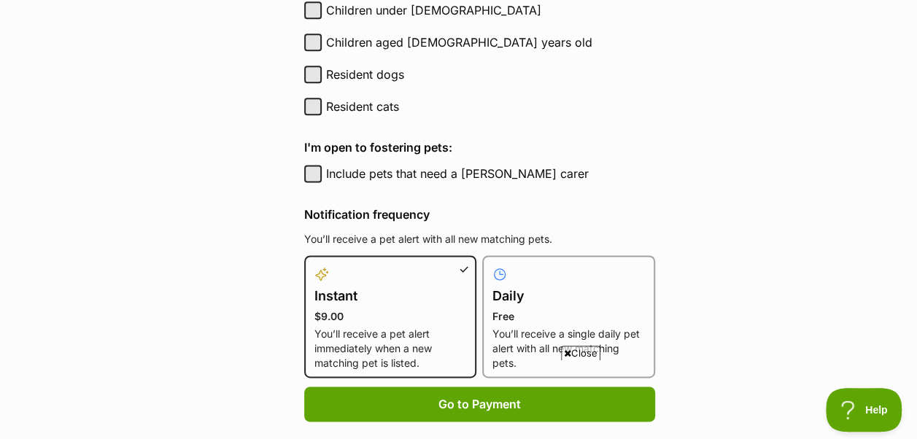
scroll to position [883, 0]
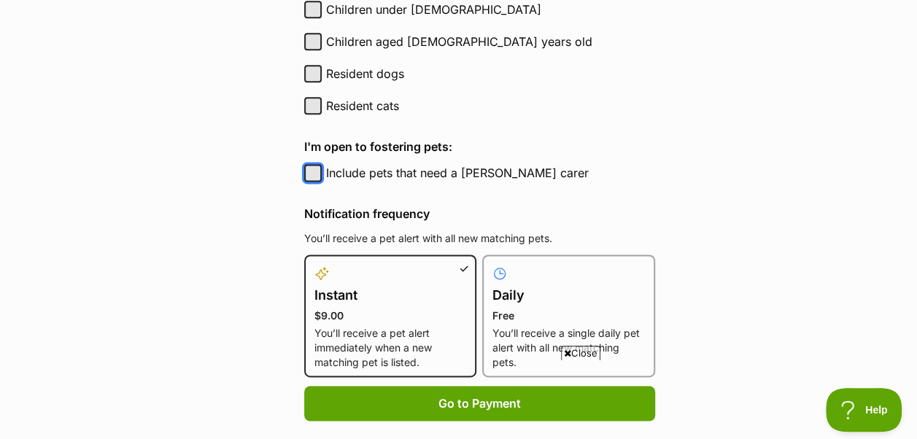
click at [314, 164] on button "Include pets that need a foster carer" at bounding box center [313, 173] width 18 height 18
click at [314, 164] on span "button" at bounding box center [313, 173] width 15 height 18
checkbox input "false"
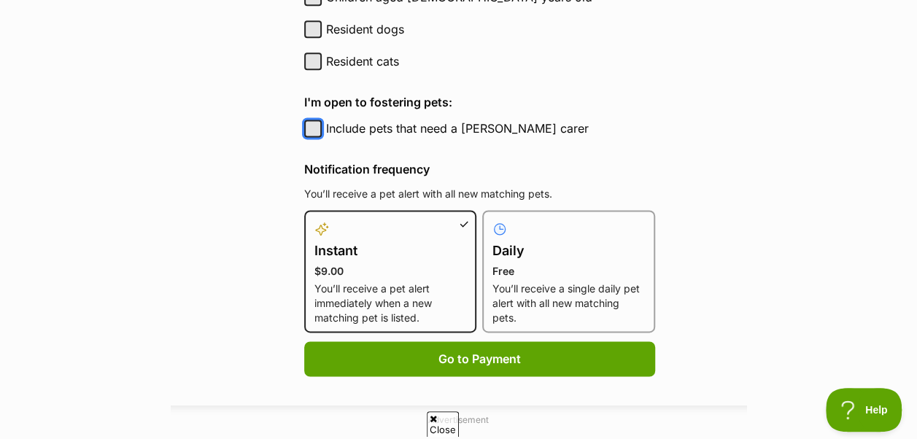
scroll to position [931, 0]
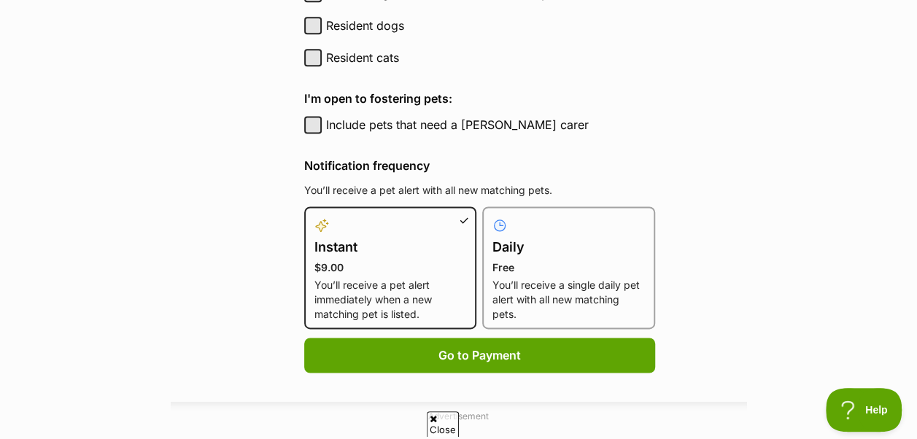
click at [547, 278] on p "You’ll receive a single daily pet alert with all new matching pets." at bounding box center [568, 300] width 152 height 44
click at [492, 216] on input "Daily Free You’ll receive a single daily pet alert with all new matching pets." at bounding box center [491, 215] width 1 height 1
radio input "true"
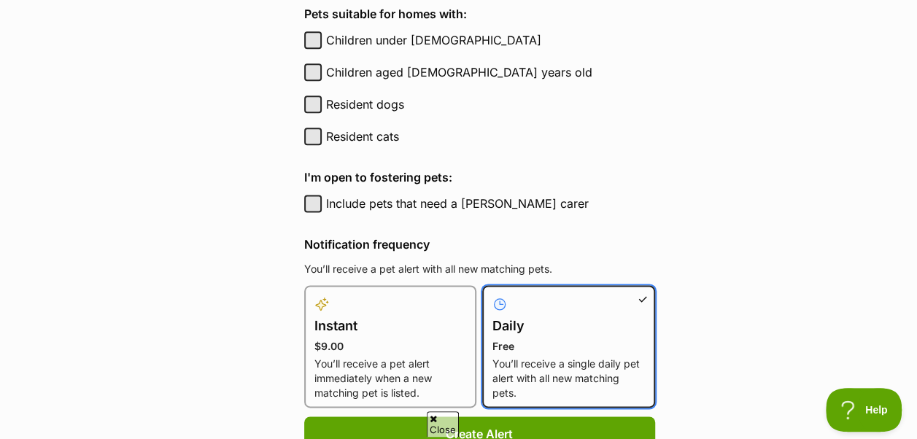
scroll to position [866, 0]
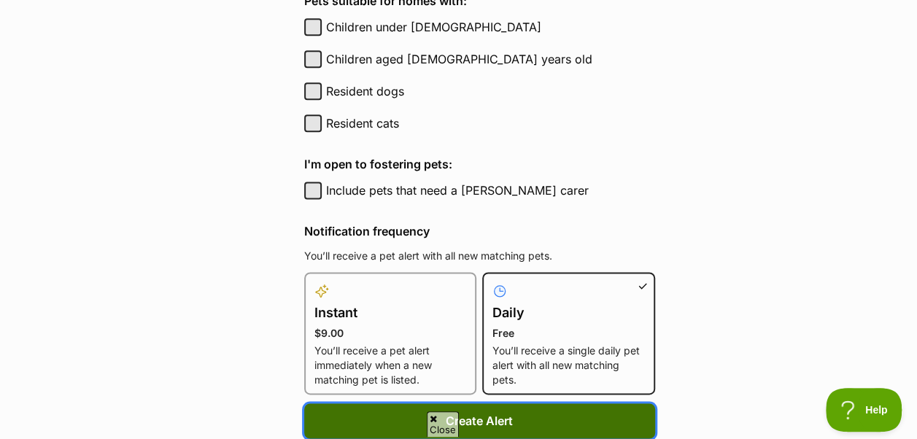
click at [521, 403] on button "Create Alert" at bounding box center [479, 420] width 351 height 35
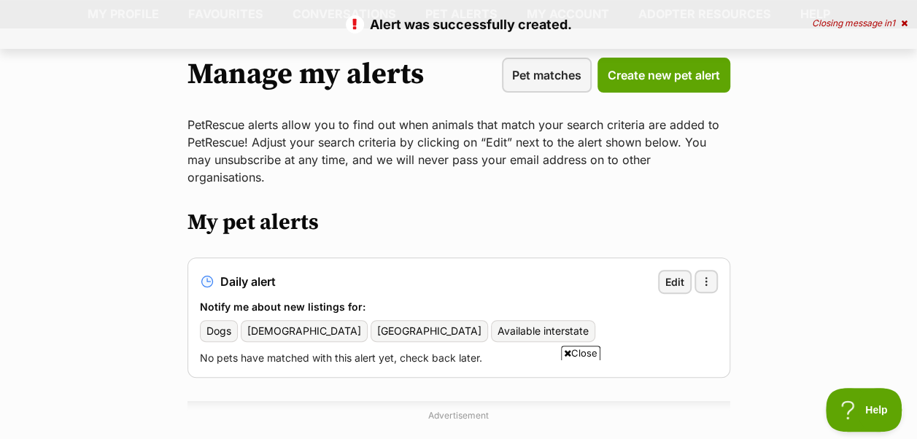
scroll to position [105, 0]
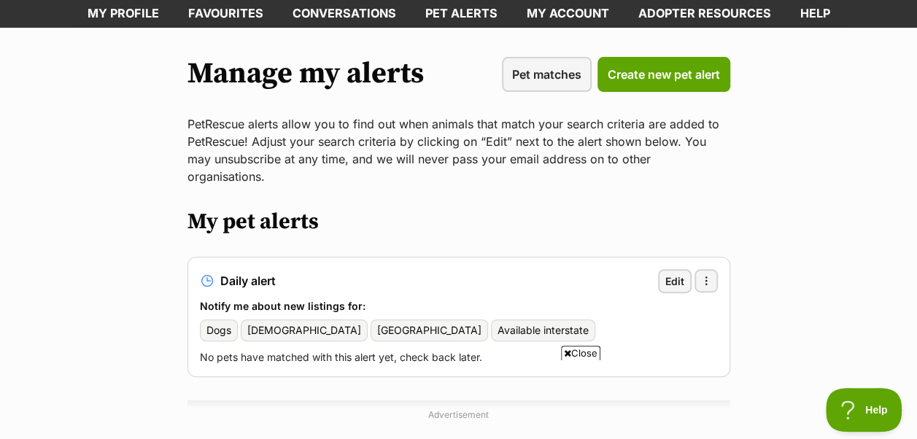
click at [576, 352] on span "Close" at bounding box center [580, 353] width 39 height 15
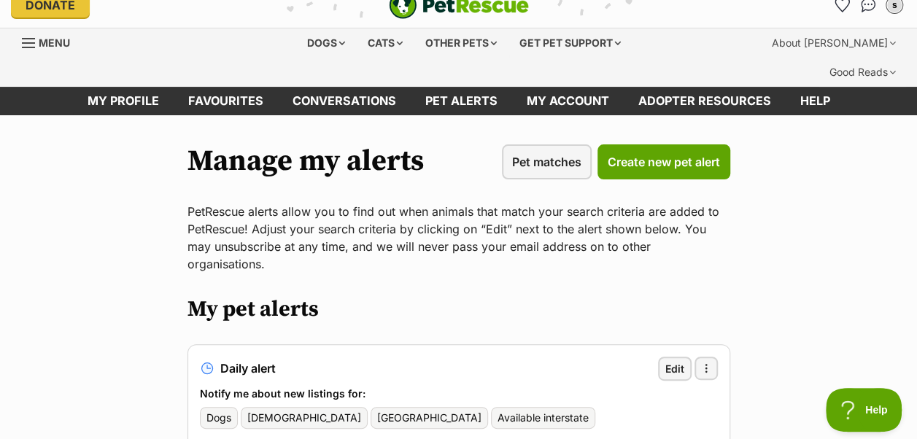
scroll to position [11, 0]
